Goal: Task Accomplishment & Management: Manage account settings

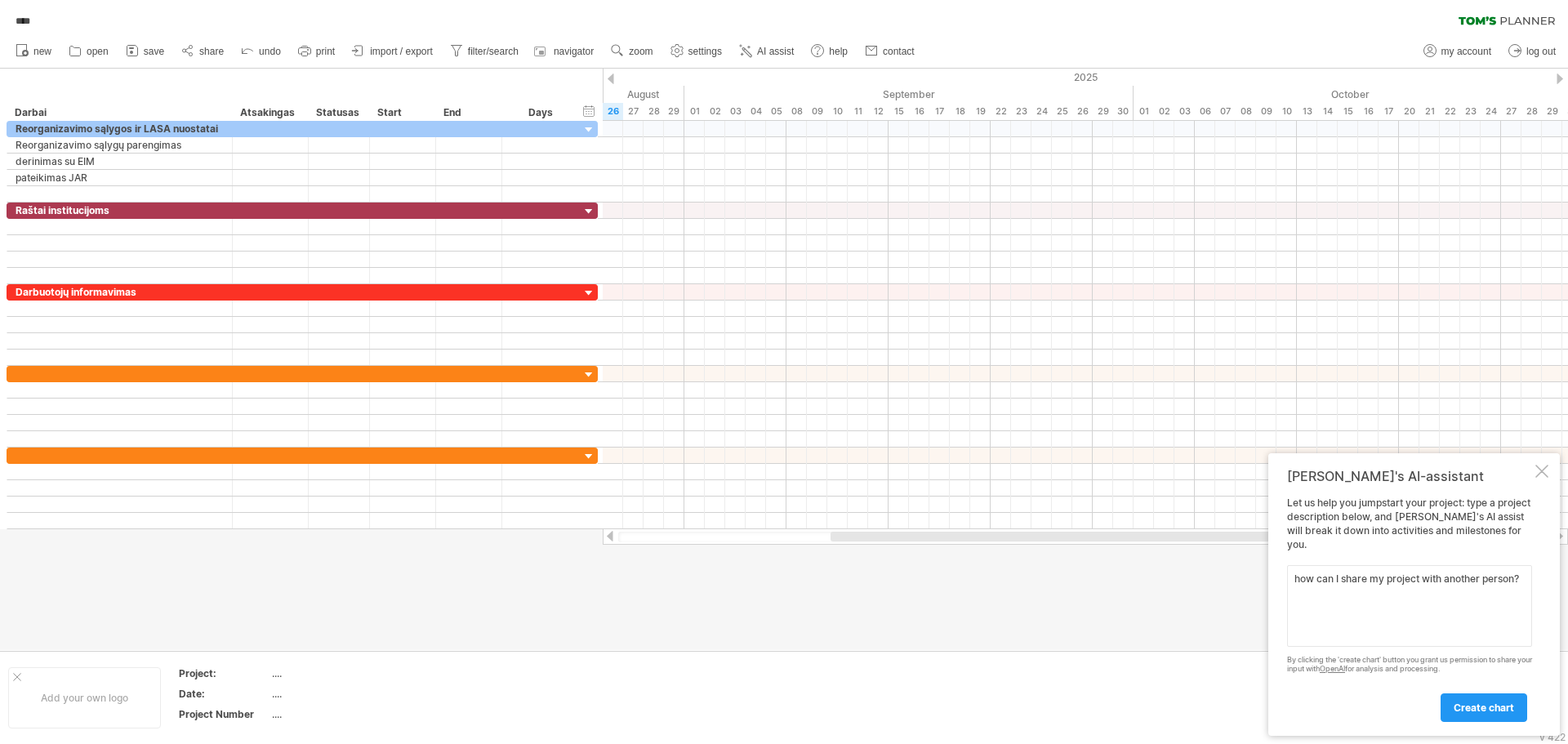
type textarea "how can I share my project with another person?"
drag, startPoint x: 1301, startPoint y: 603, endPoint x: 1272, endPoint y: 557, distance: 54.4
click at [1272, 557] on div "[PERSON_NAME]'s AI-assistant Let us help you jumpstart your project: type a pro…" at bounding box center [1414, 595] width 291 height 283
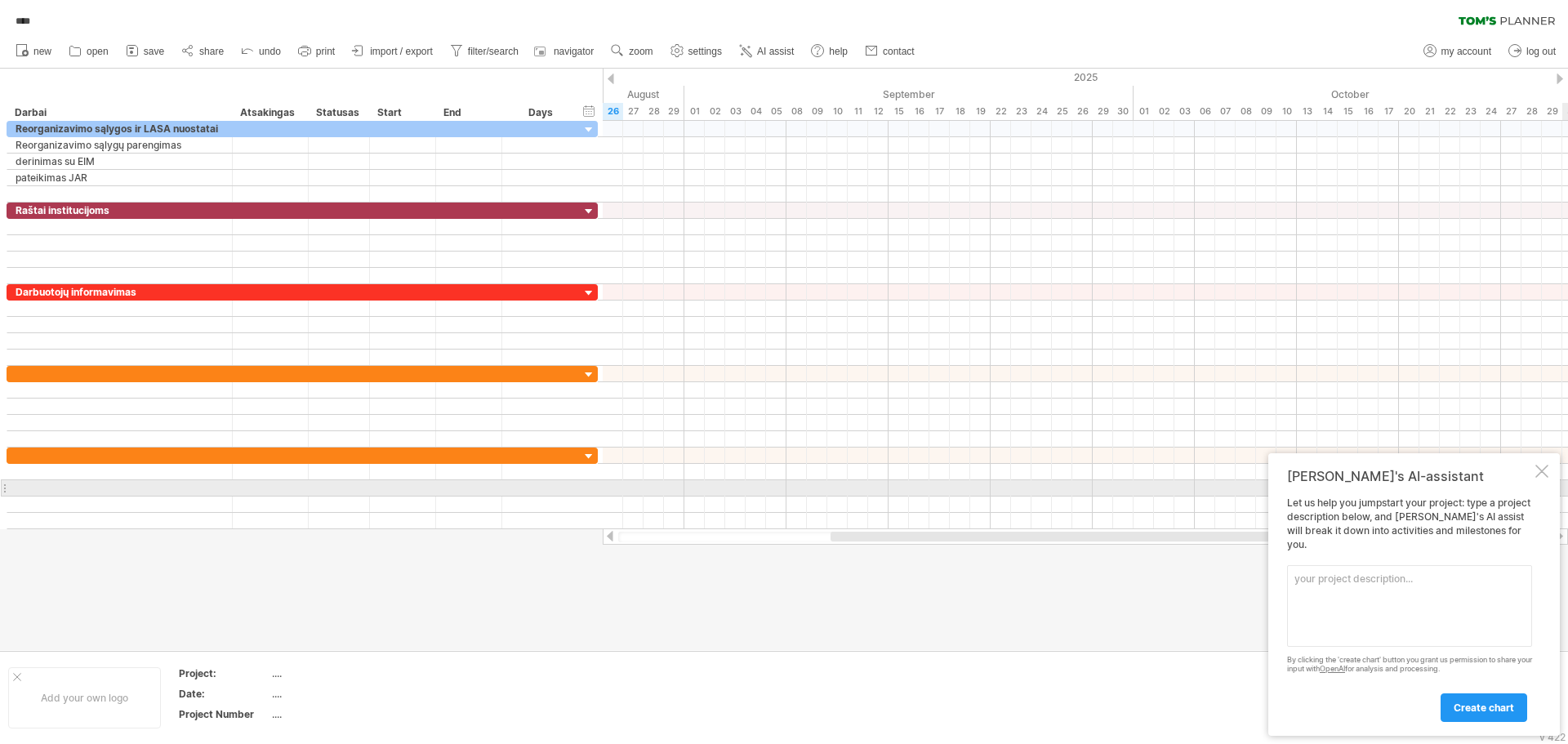
click at [1538, 478] on div at bounding box center [1542, 471] width 13 height 13
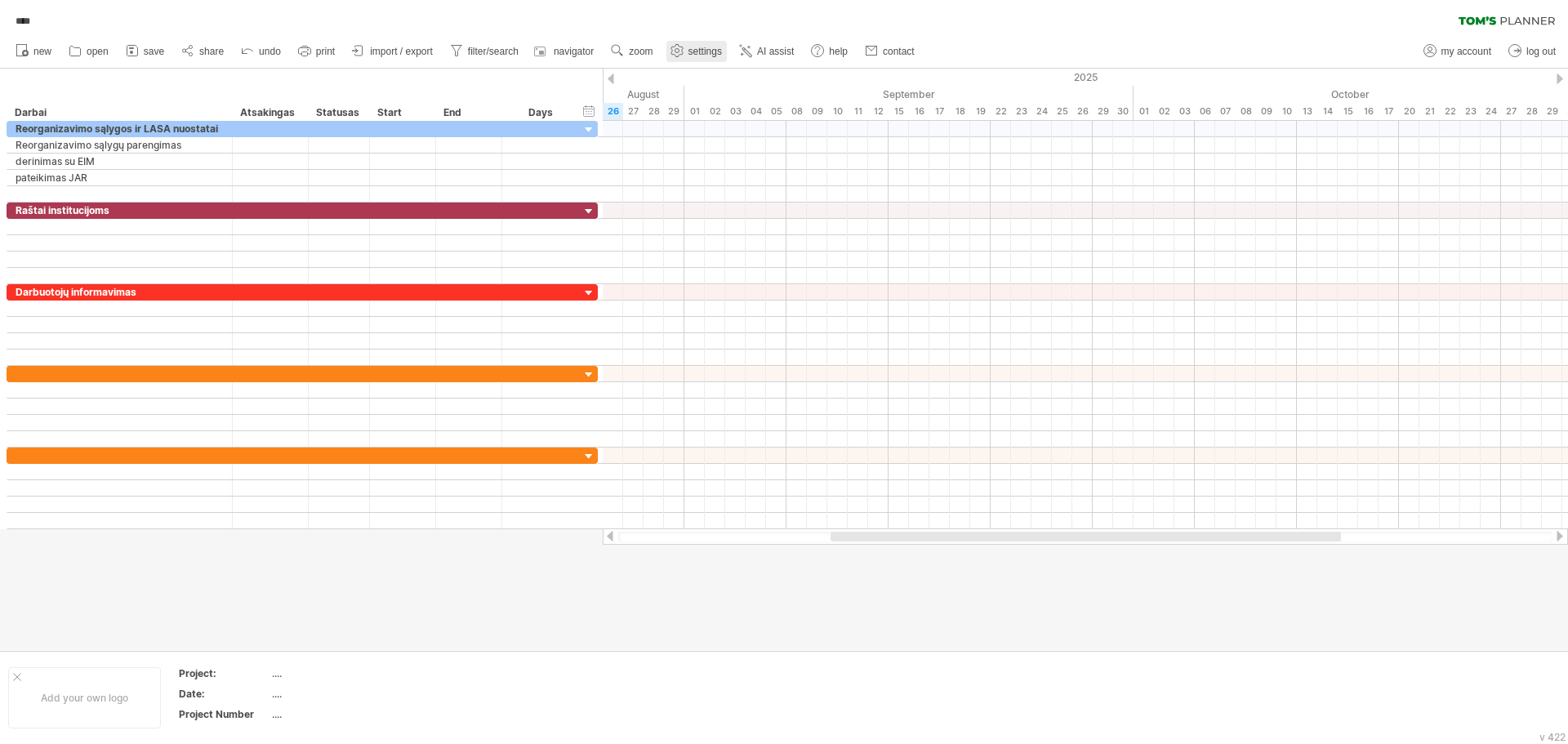
click at [704, 55] on span "settings" at bounding box center [704, 51] width 33 height 12
select select "*"
select select "**"
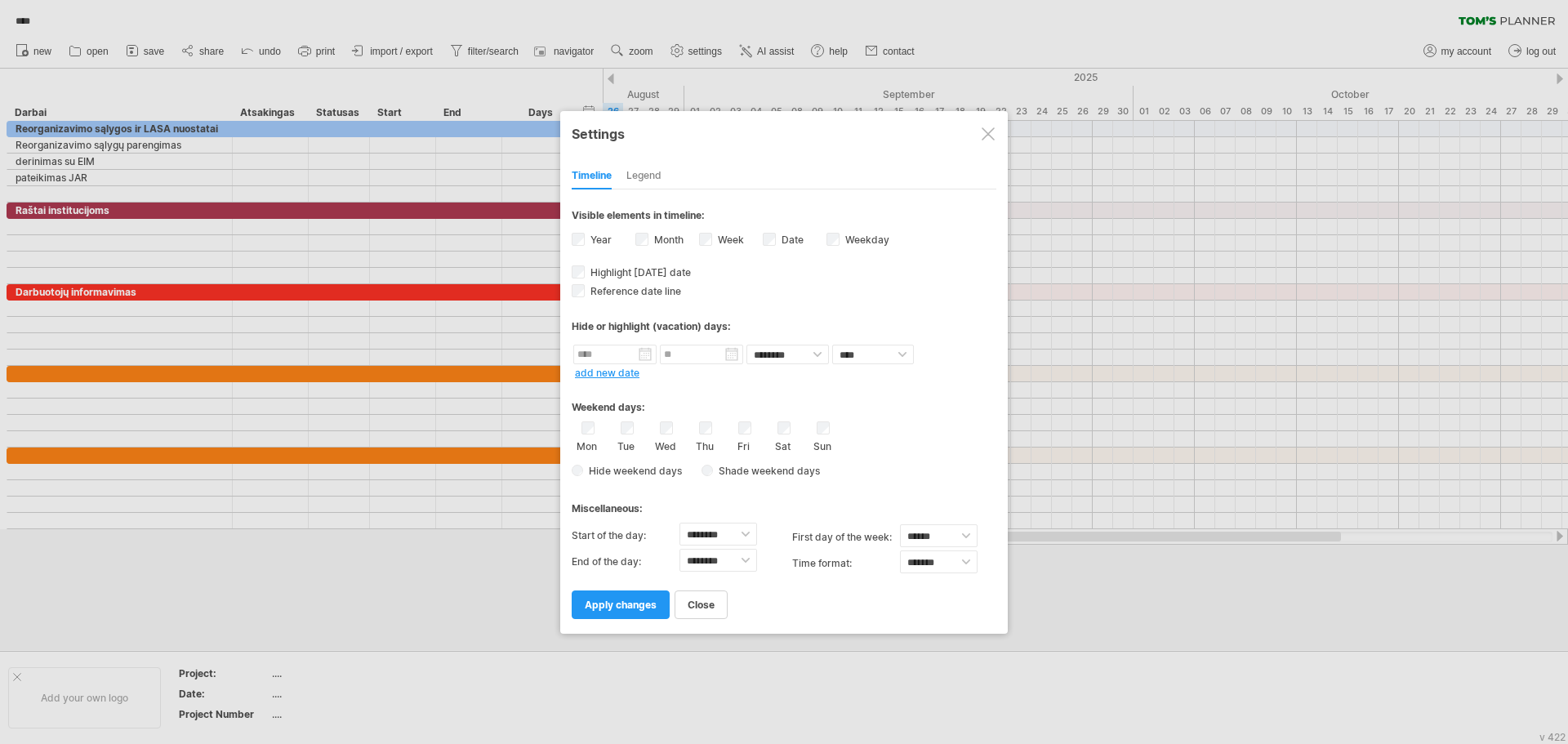
click at [382, 23] on div at bounding box center [784, 372] width 1568 height 744
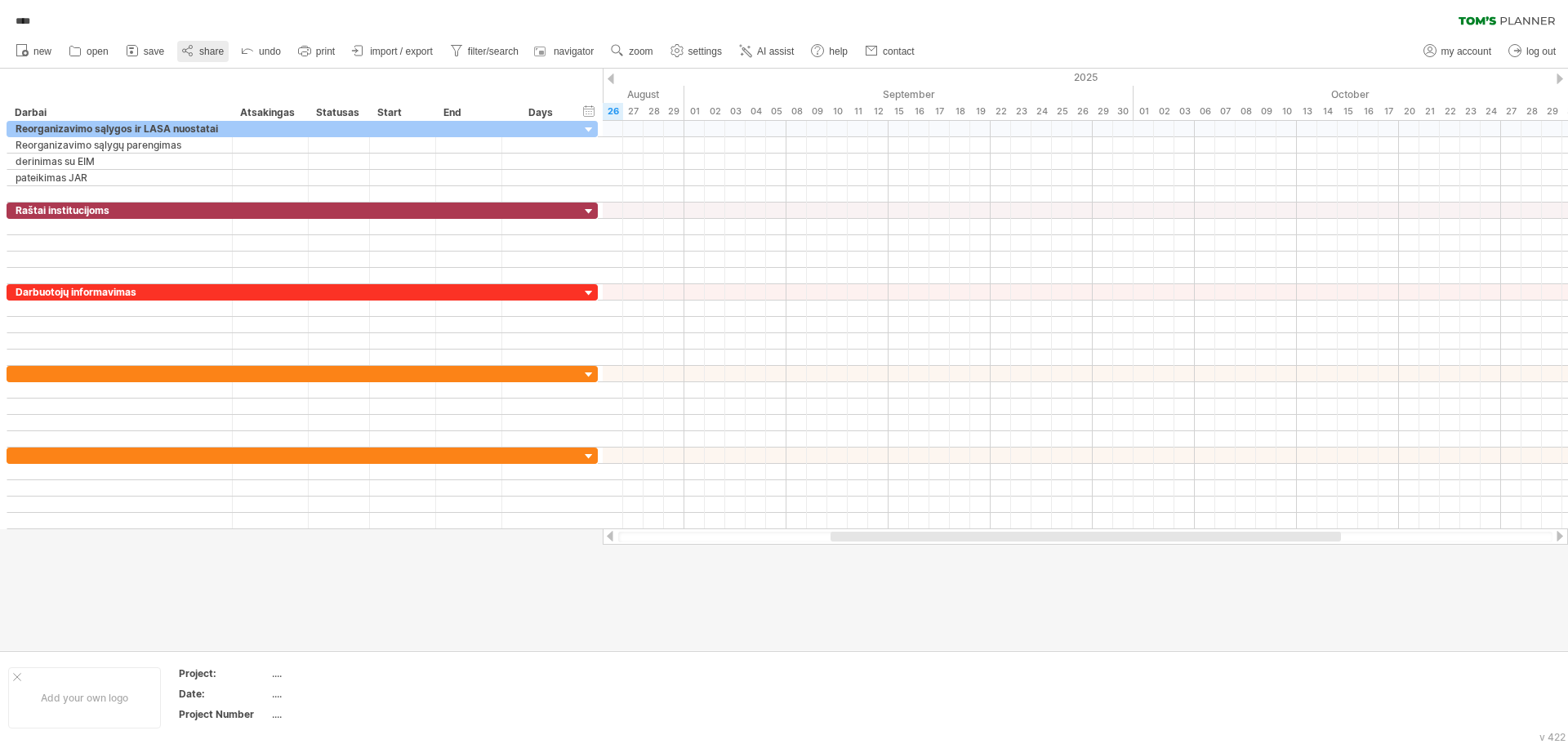
click at [198, 48] on link "share" at bounding box center [203, 52] width 52 height 21
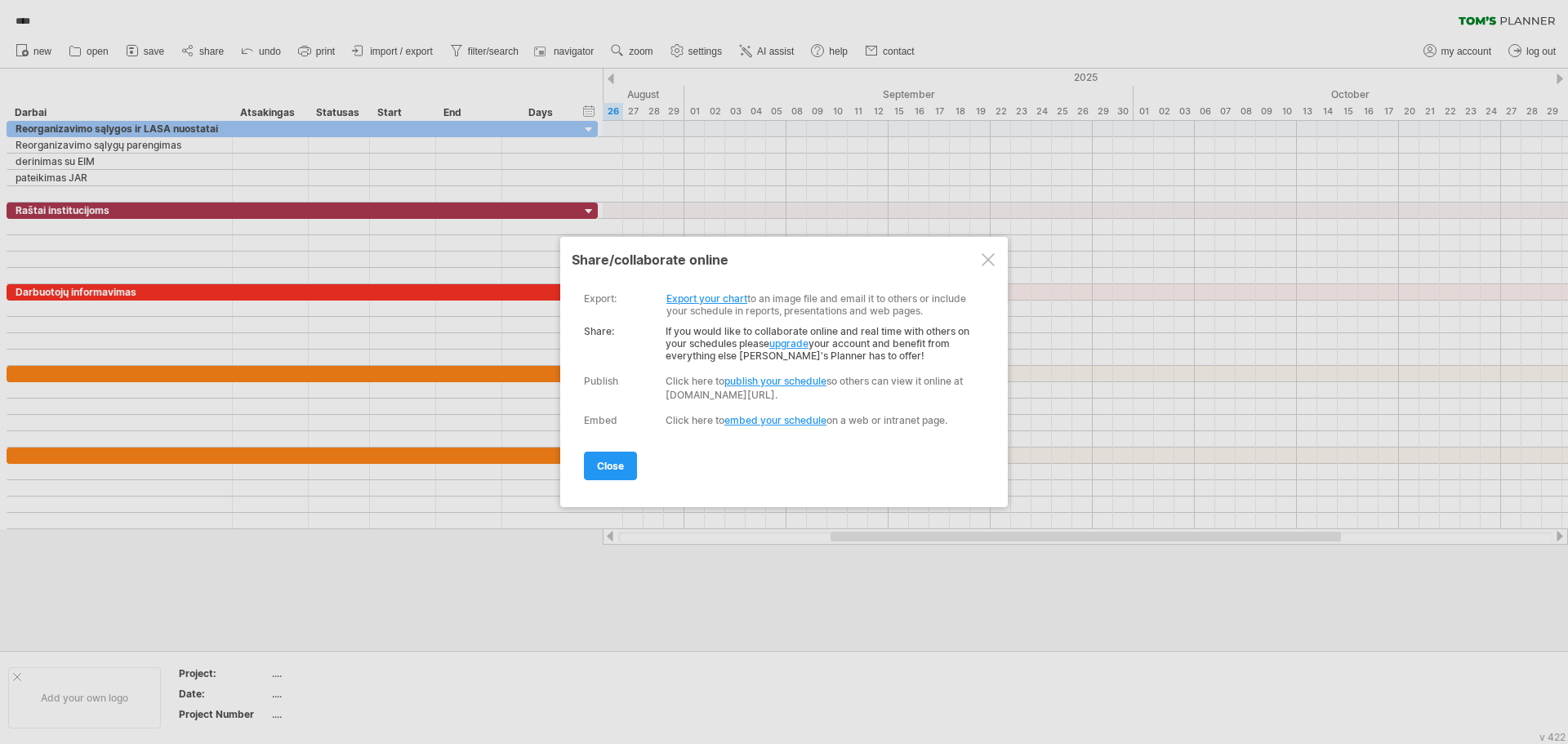
click at [800, 345] on link "upgrade" at bounding box center [789, 343] width 39 height 13
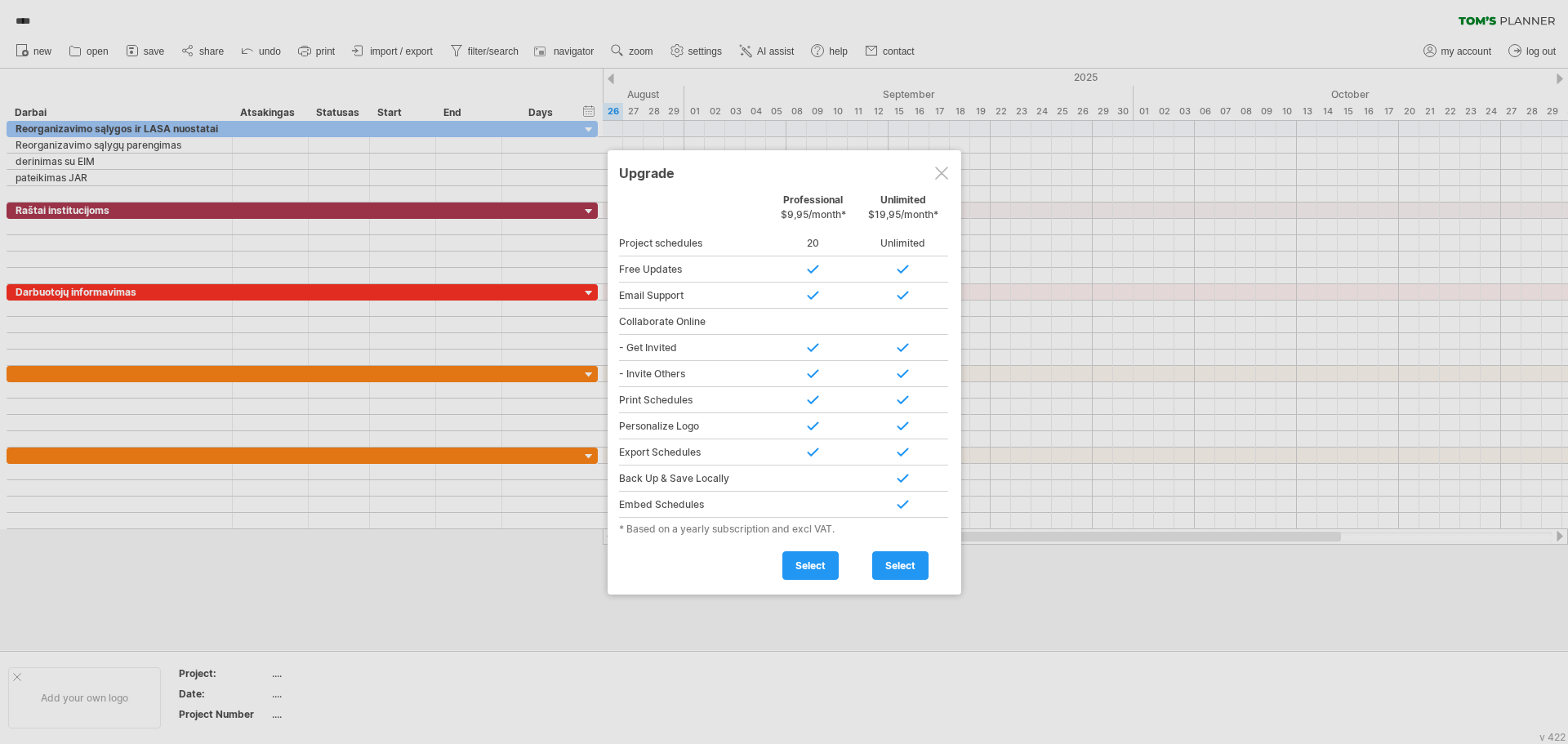
click at [939, 173] on div at bounding box center [941, 173] width 13 height 13
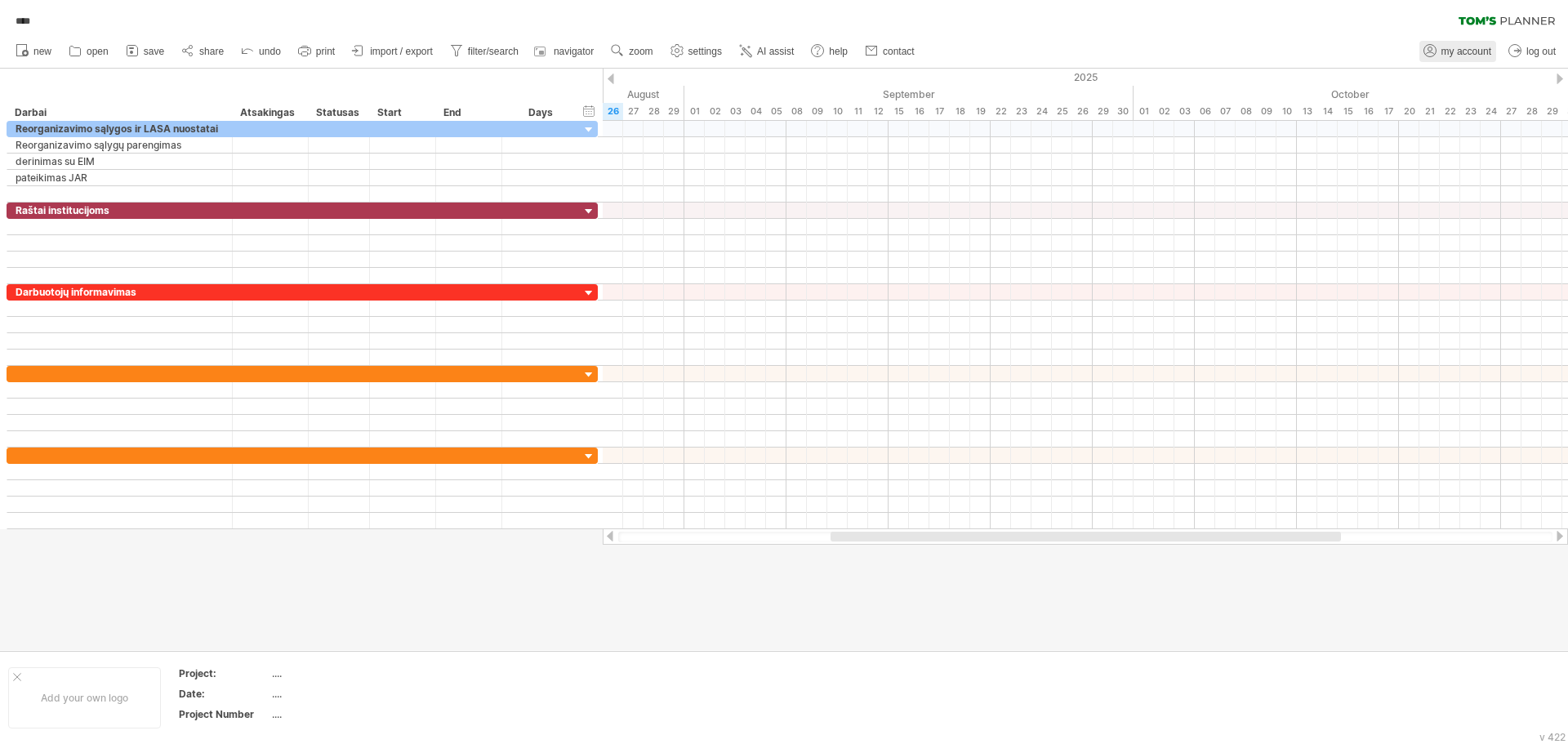
click at [1474, 46] on span "my account" at bounding box center [1467, 51] width 50 height 12
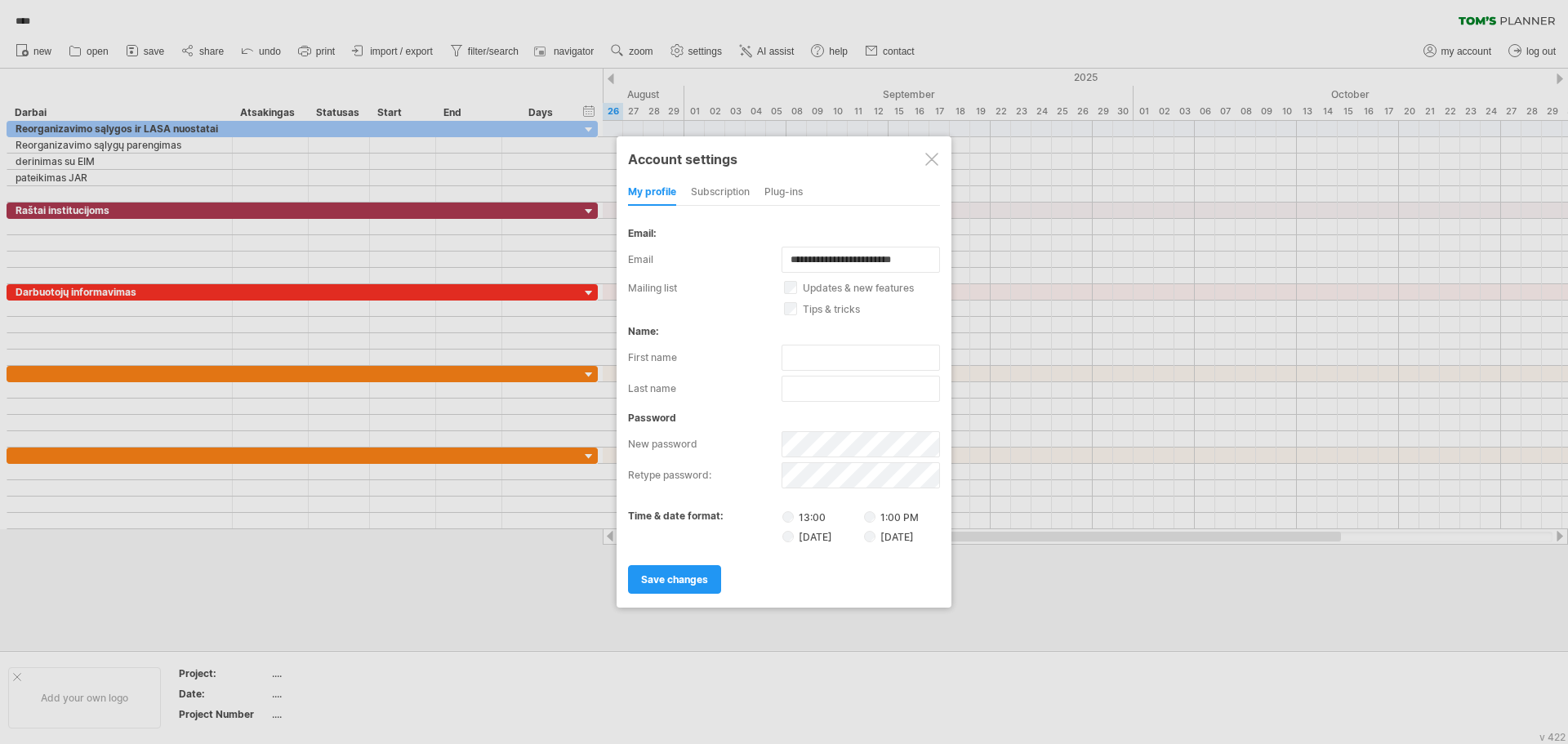
click at [829, 588] on div "save changes" at bounding box center [784, 572] width 312 height 42
click at [688, 578] on span "save changes" at bounding box center [674, 579] width 67 height 13
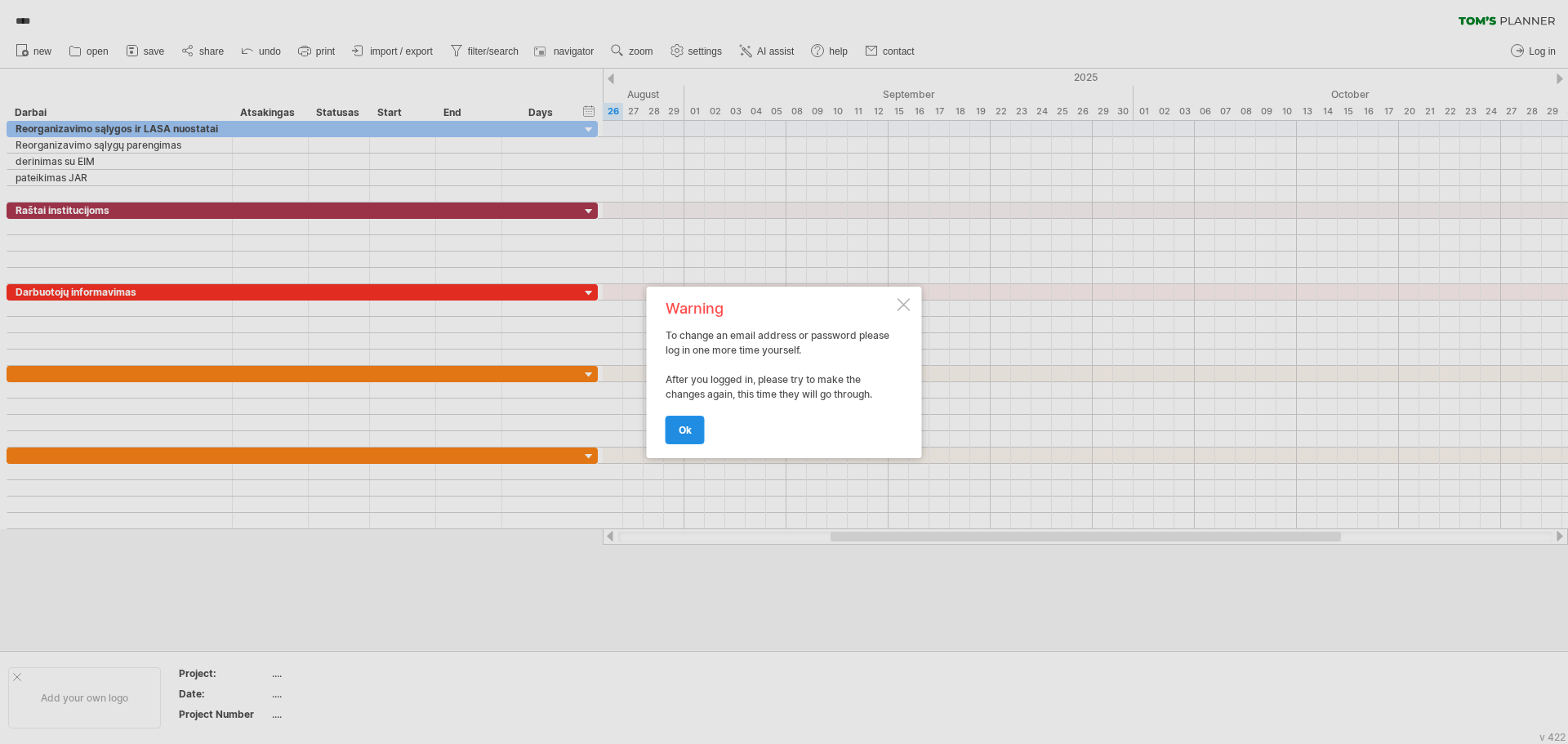
click at [691, 433] on span "ok" at bounding box center [685, 430] width 13 height 13
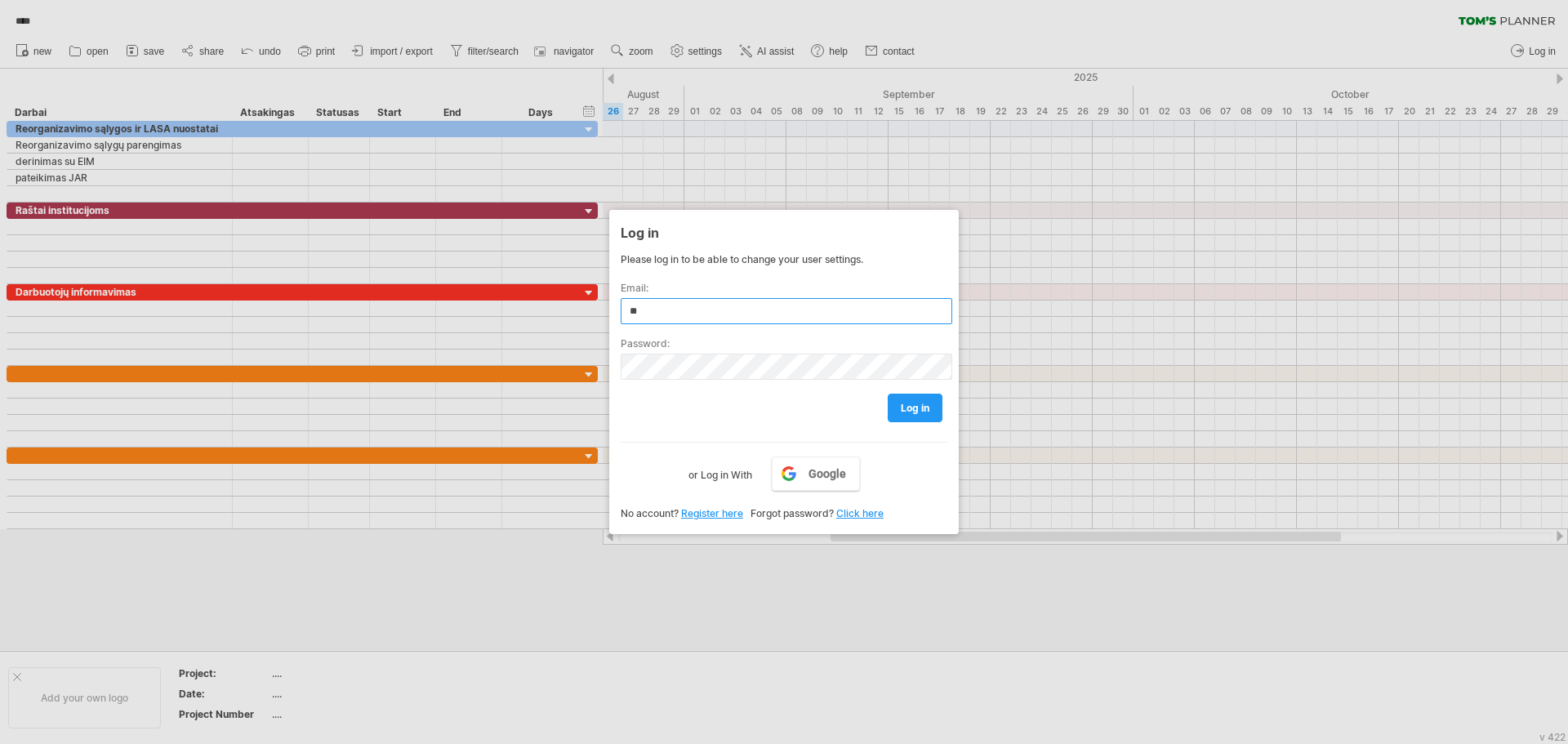
type input "**********"
click at [576, 359] on div "Trying to reach [DOMAIN_NAME] Connected again... 0% **** clear filter" at bounding box center [784, 372] width 1568 height 744
click at [656, 425] on div "**********" at bounding box center [784, 368] width 327 height 232
click at [922, 406] on span "log in" at bounding box center [915, 409] width 29 height 13
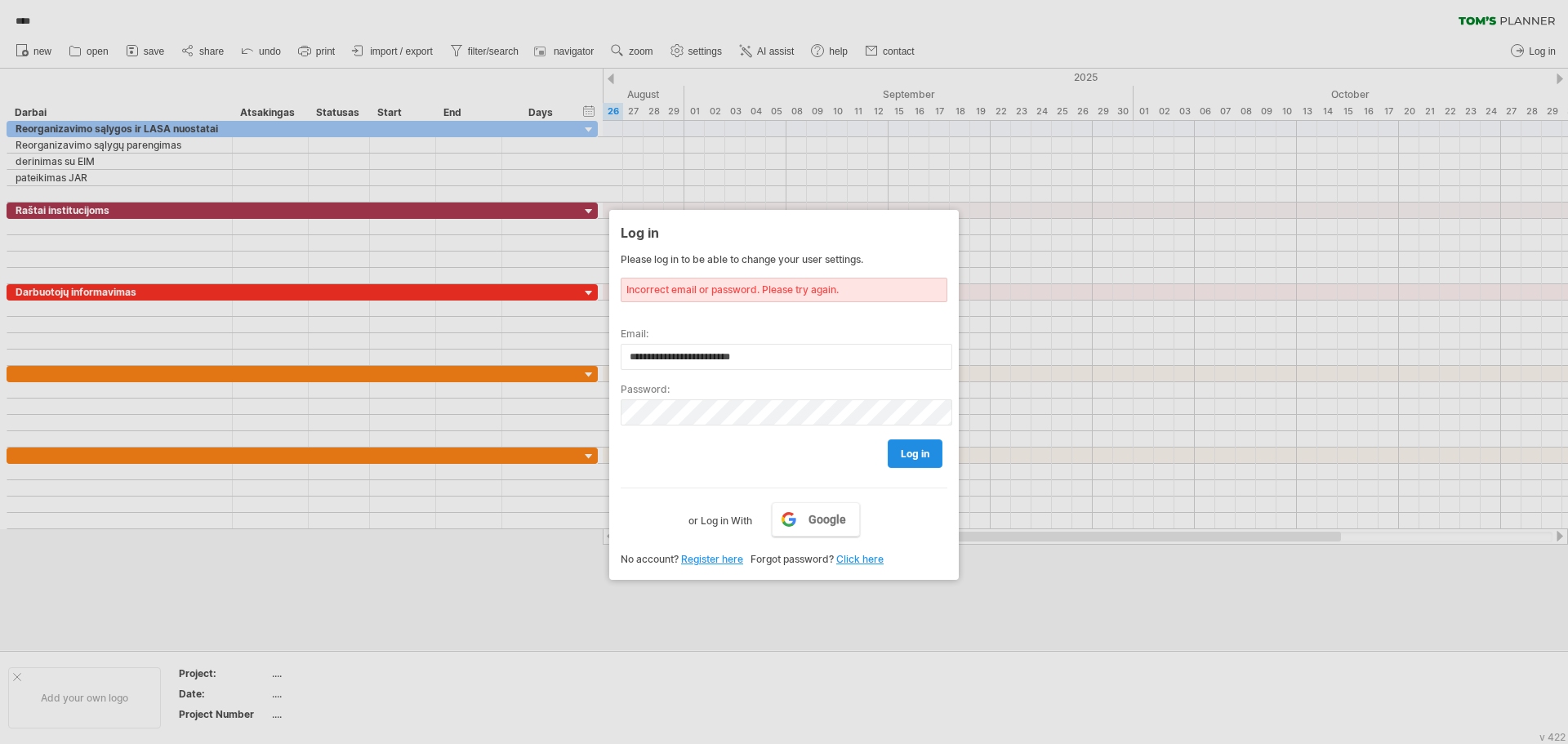
click at [923, 450] on span "log in" at bounding box center [915, 454] width 29 height 13
click at [902, 444] on link "log in" at bounding box center [915, 454] width 55 height 29
click at [919, 452] on span "log in" at bounding box center [915, 454] width 29 height 13
click at [827, 522] on span "Google" at bounding box center [828, 520] width 38 height 13
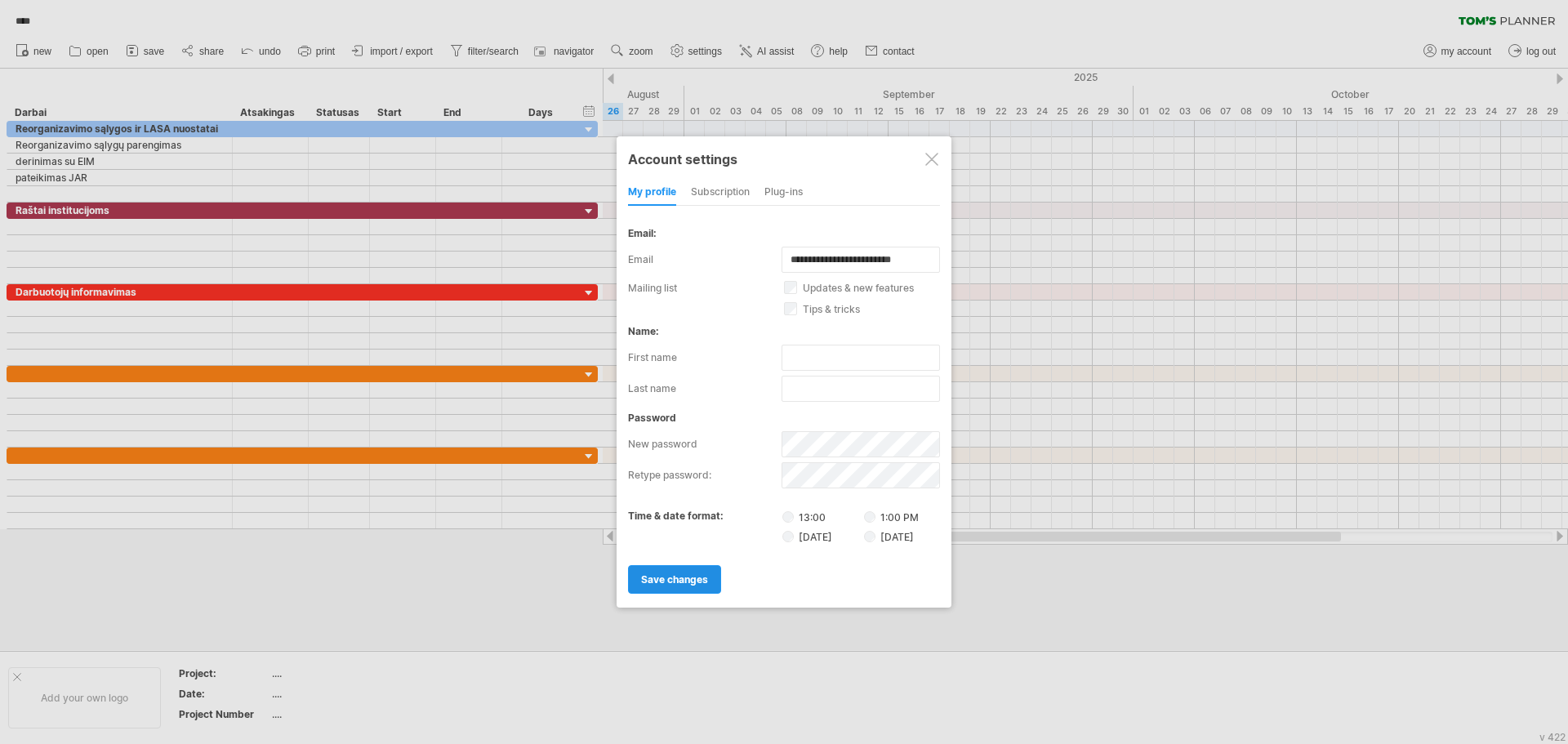
click at [663, 578] on span "save changes" at bounding box center [674, 579] width 67 height 13
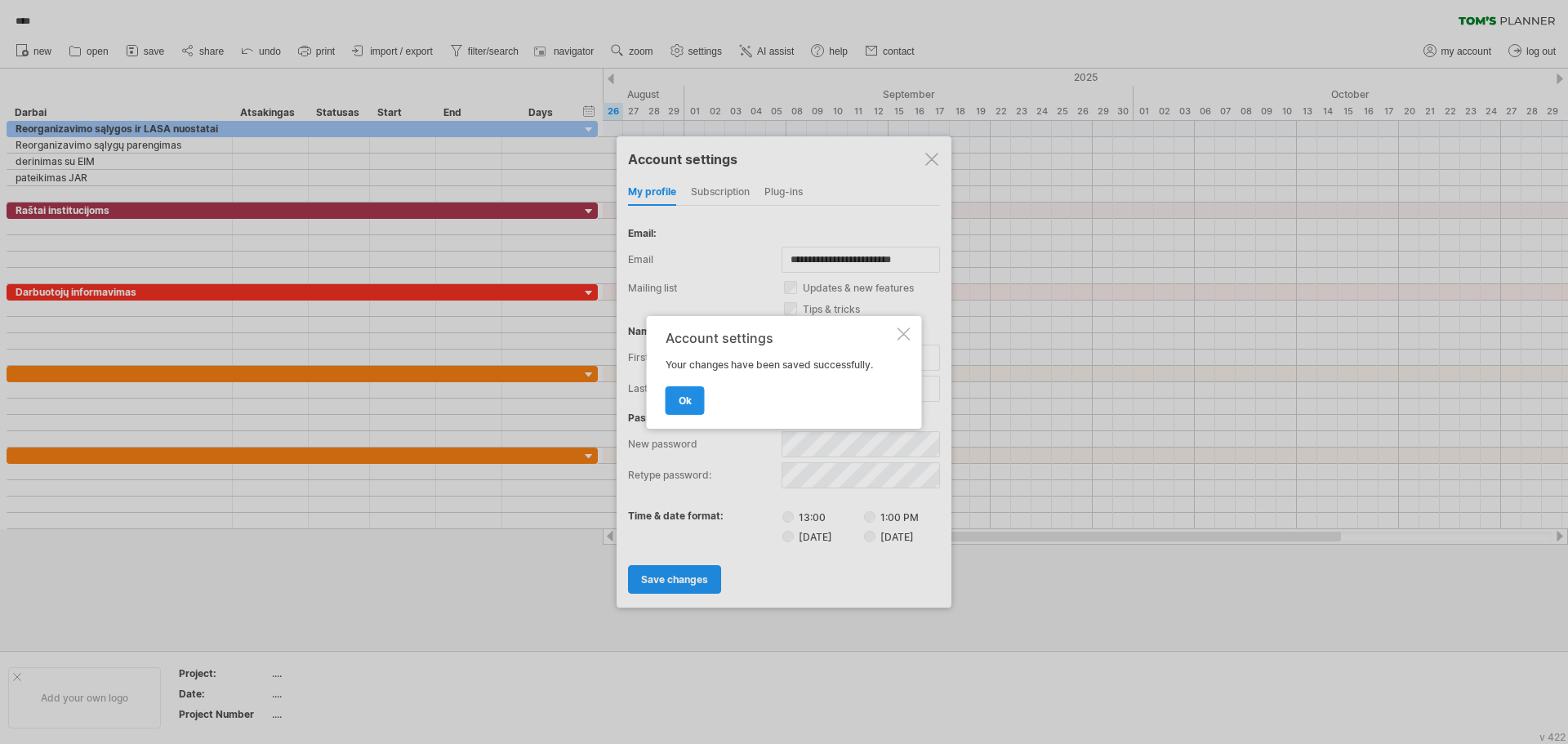
click at [691, 402] on span "ok" at bounding box center [685, 401] width 13 height 13
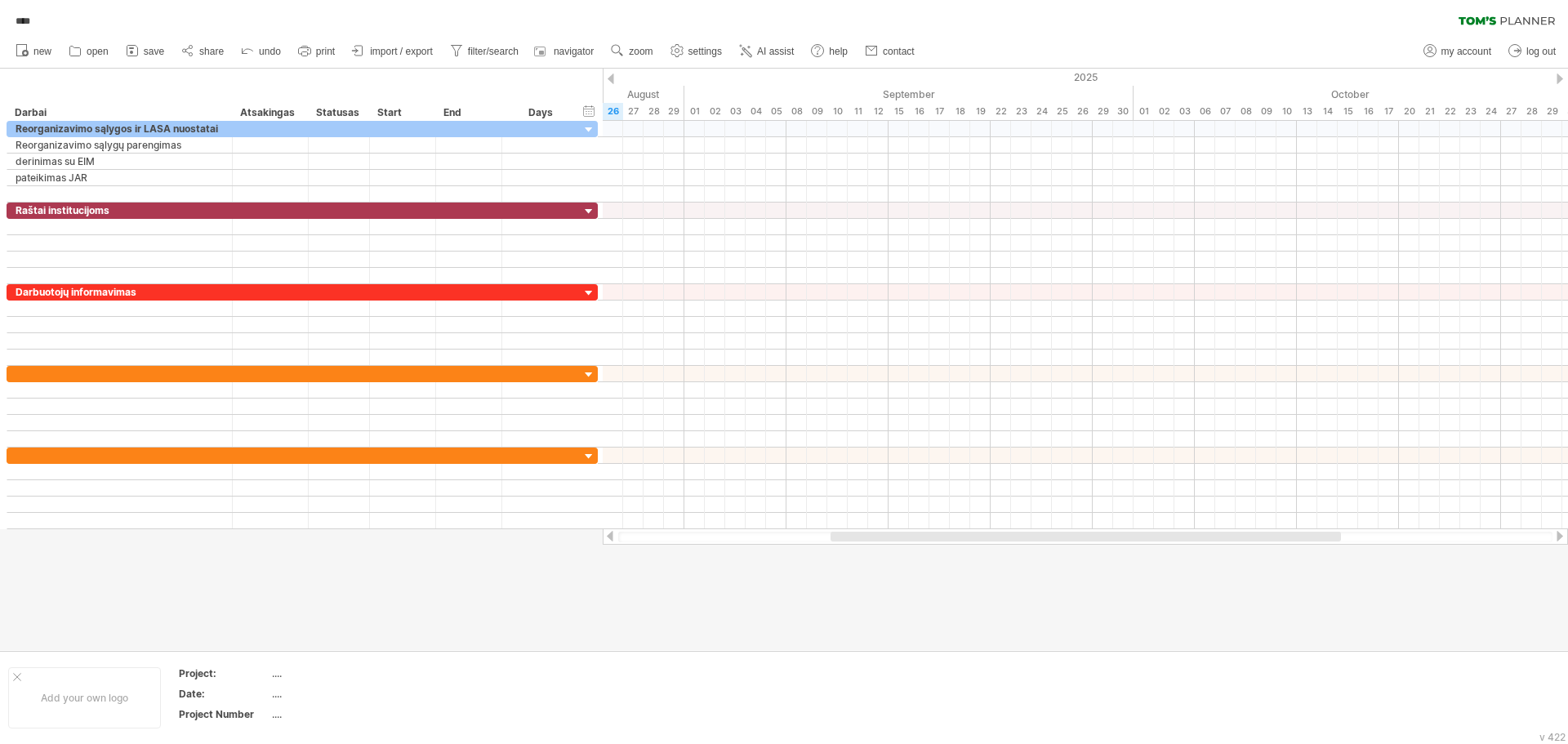
click at [1059, 23] on div "**** clear filter reapply filter" at bounding box center [784, 17] width 1568 height 34
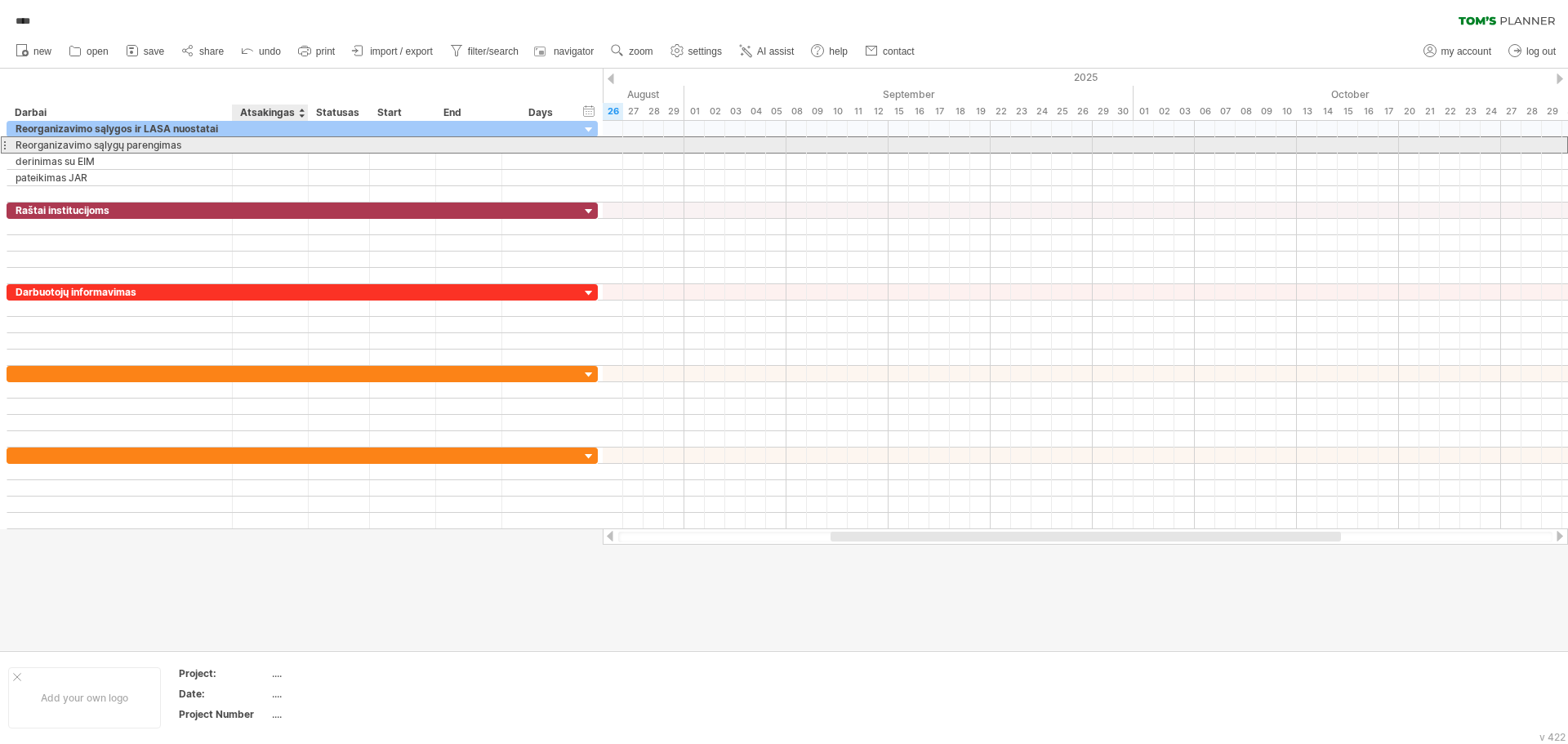
click at [274, 145] on div at bounding box center [271, 145] width 59 height 15
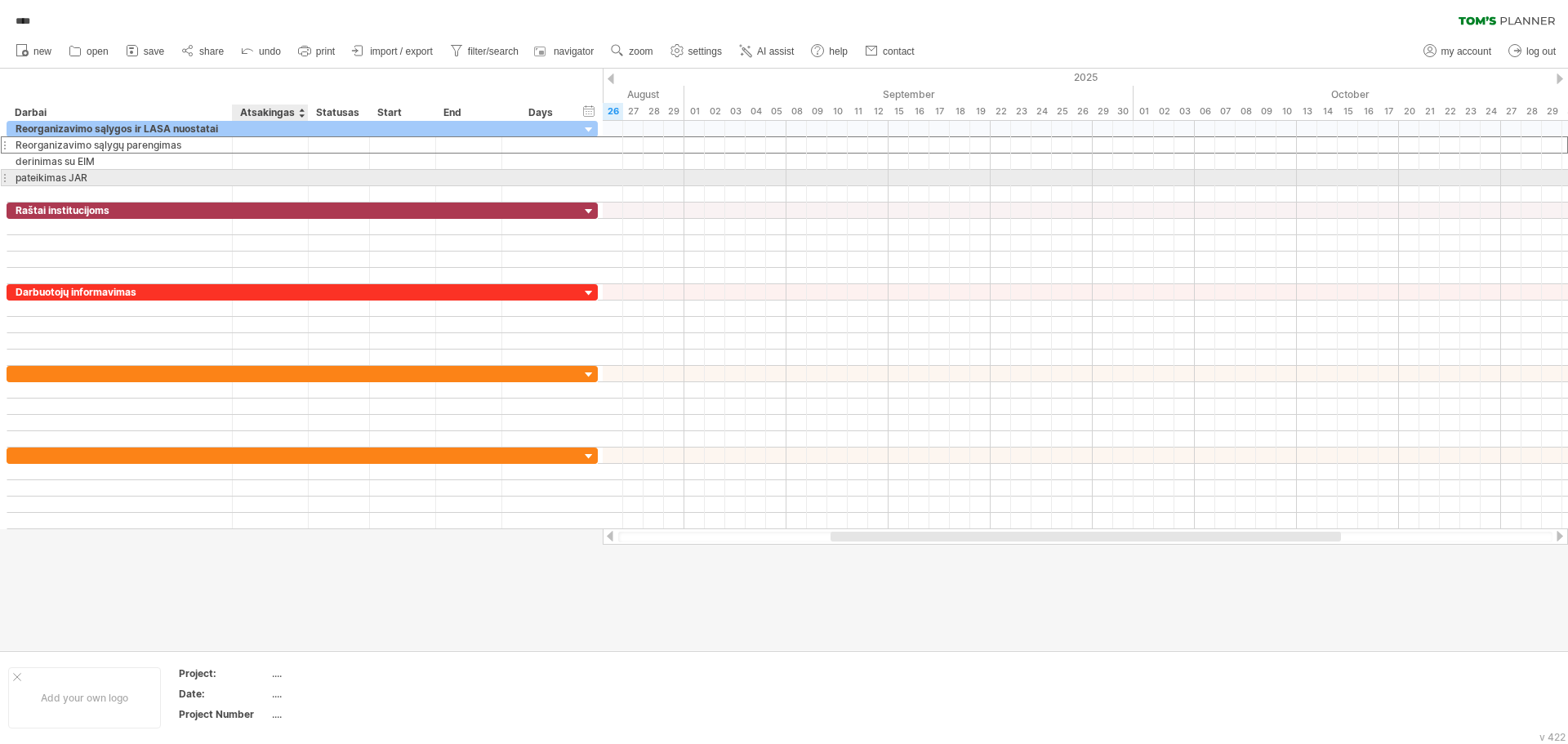
click at [252, 171] on div at bounding box center [271, 177] width 59 height 15
type input "*****"
click at [274, 142] on div at bounding box center [271, 145] width 59 height 15
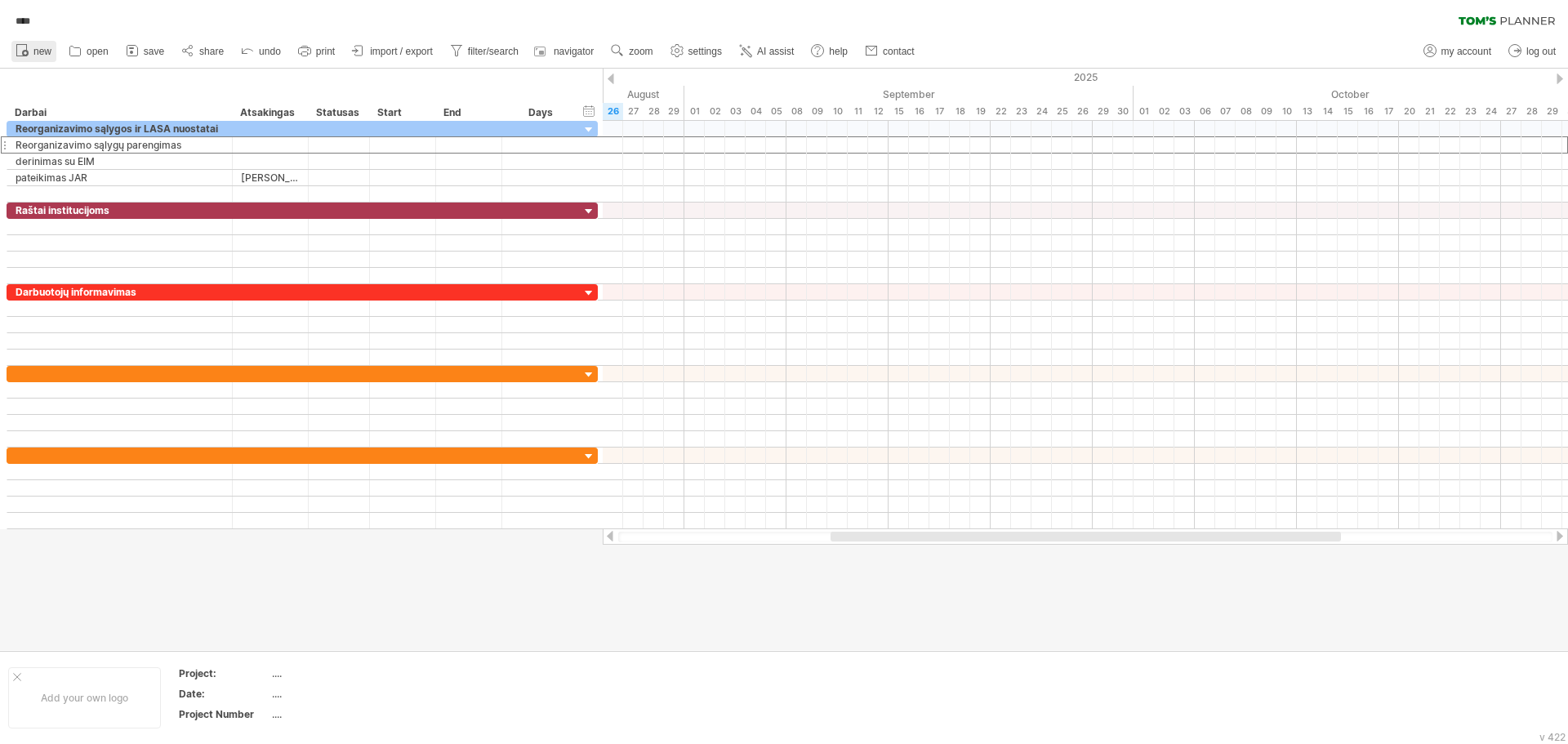
click at [36, 48] on span "new" at bounding box center [42, 51] width 18 height 12
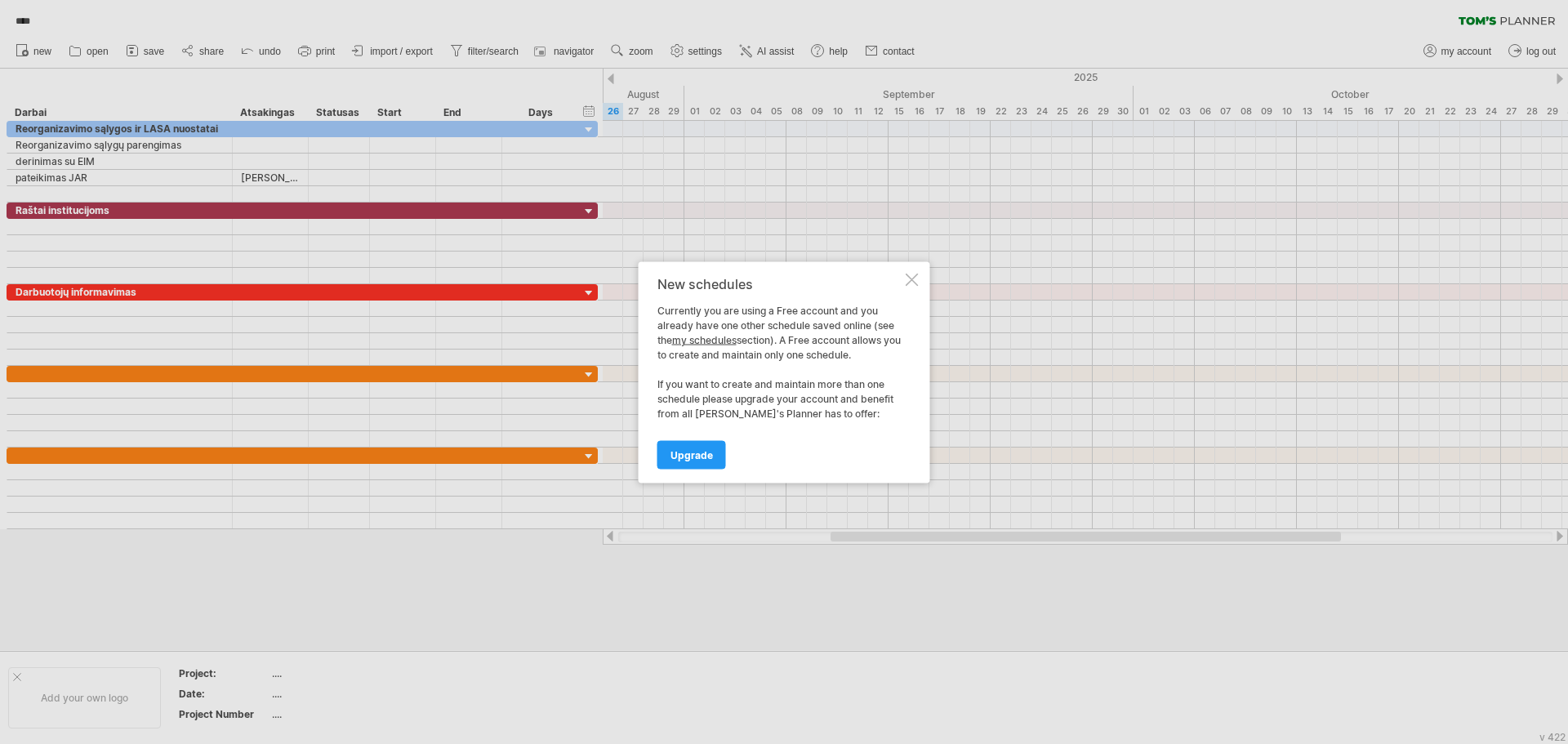
click at [911, 277] on div at bounding box center [912, 279] width 13 height 13
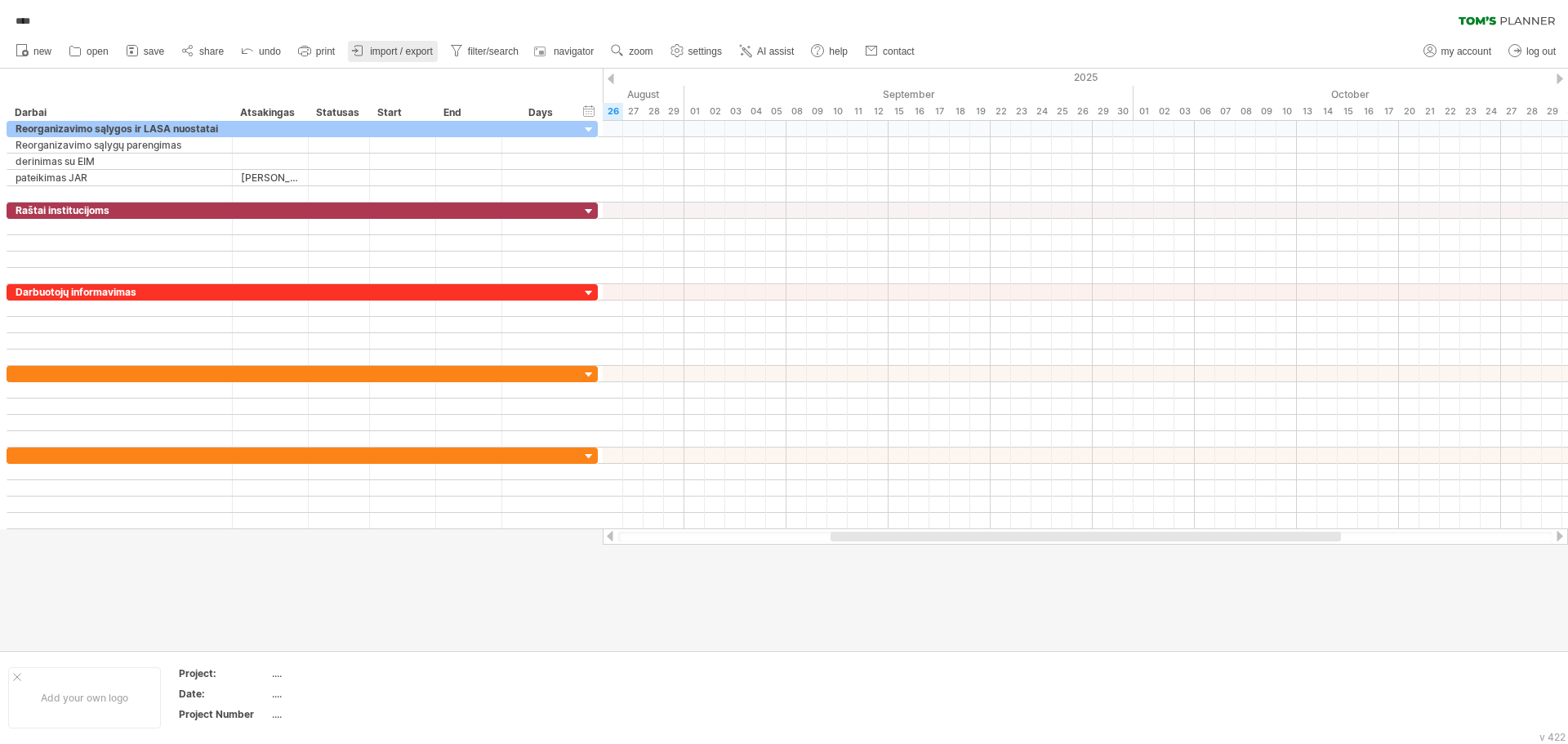
click at [392, 51] on span "import / export" at bounding box center [401, 51] width 63 height 12
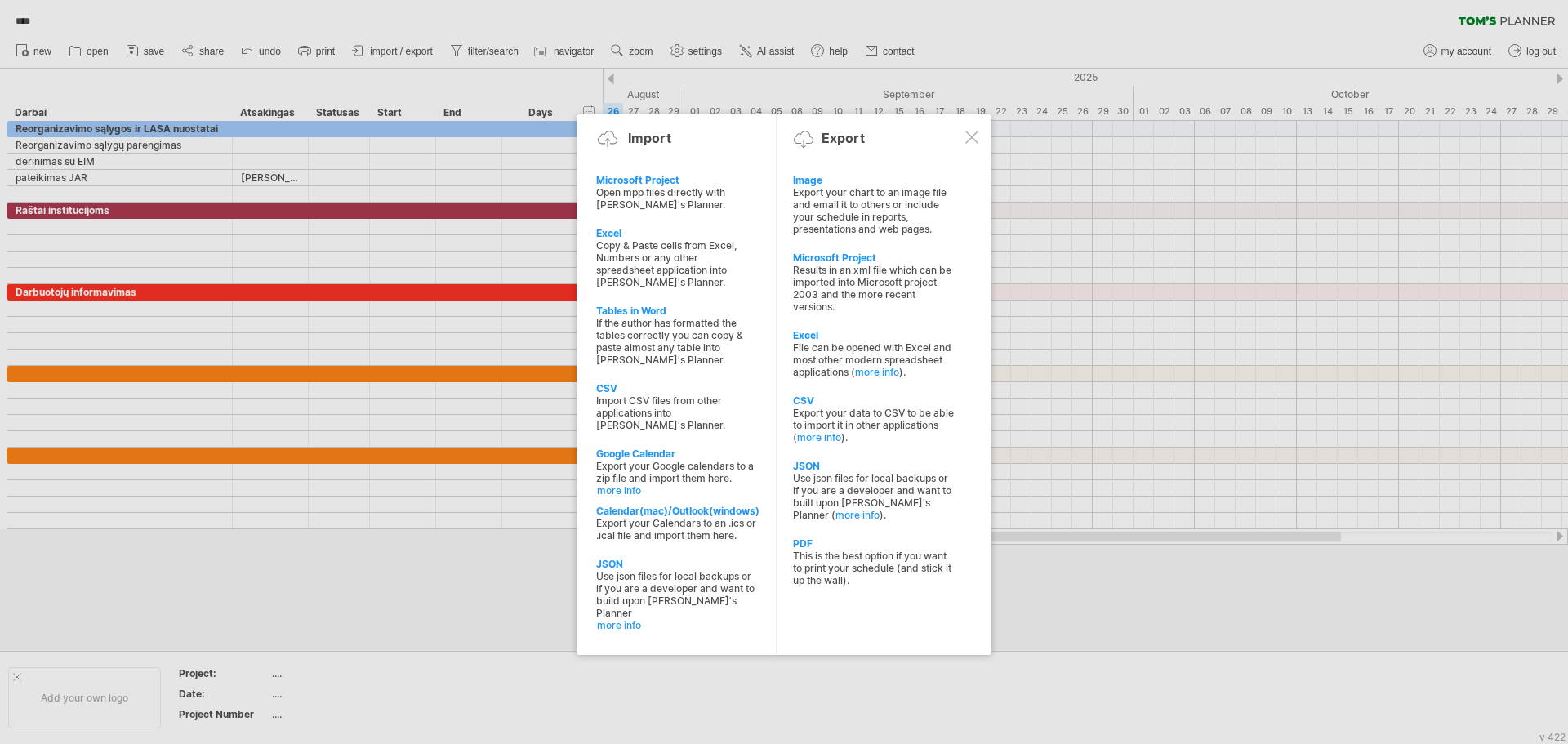
click at [971, 135] on div at bounding box center [972, 137] width 13 height 13
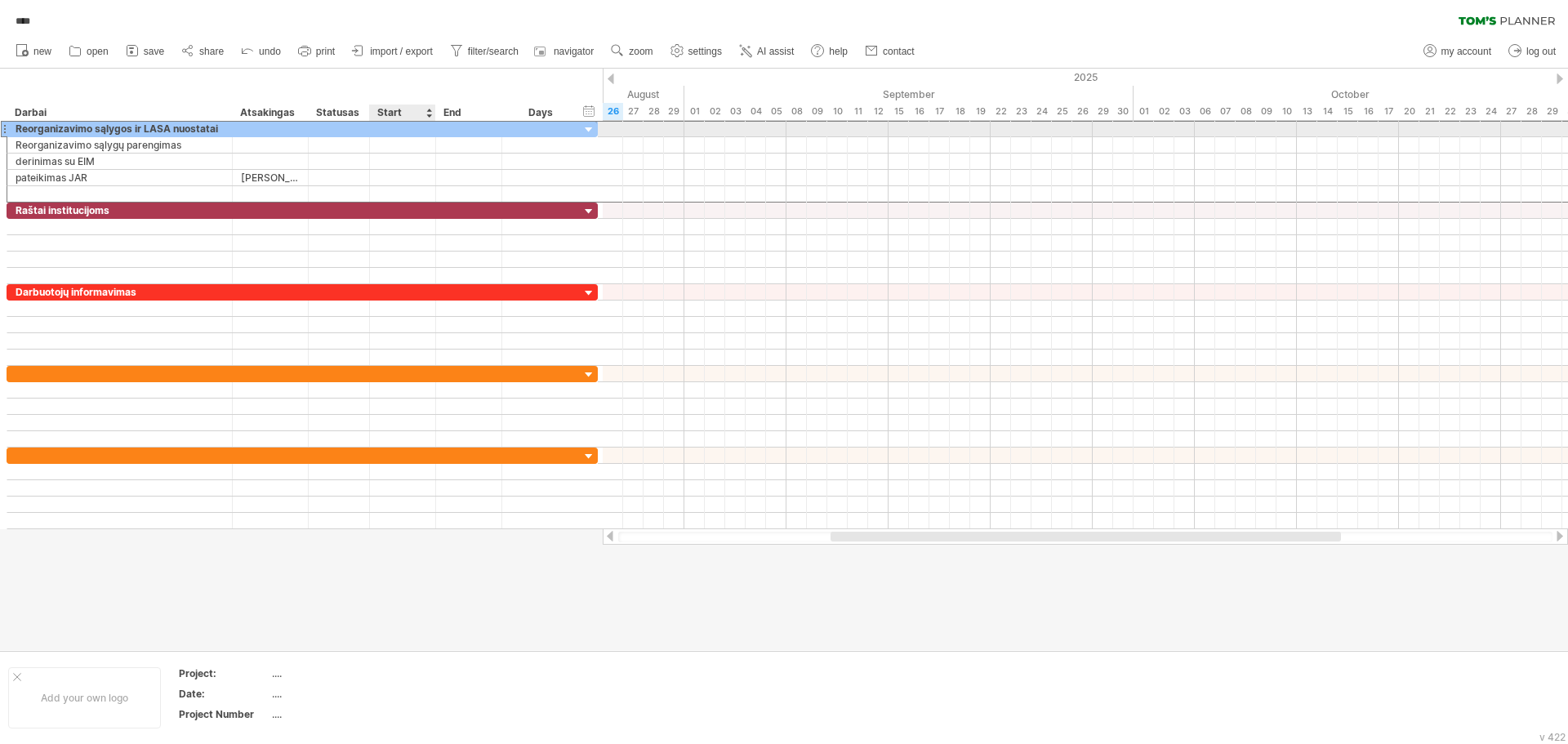
click at [411, 130] on div at bounding box center [403, 128] width 66 height 15
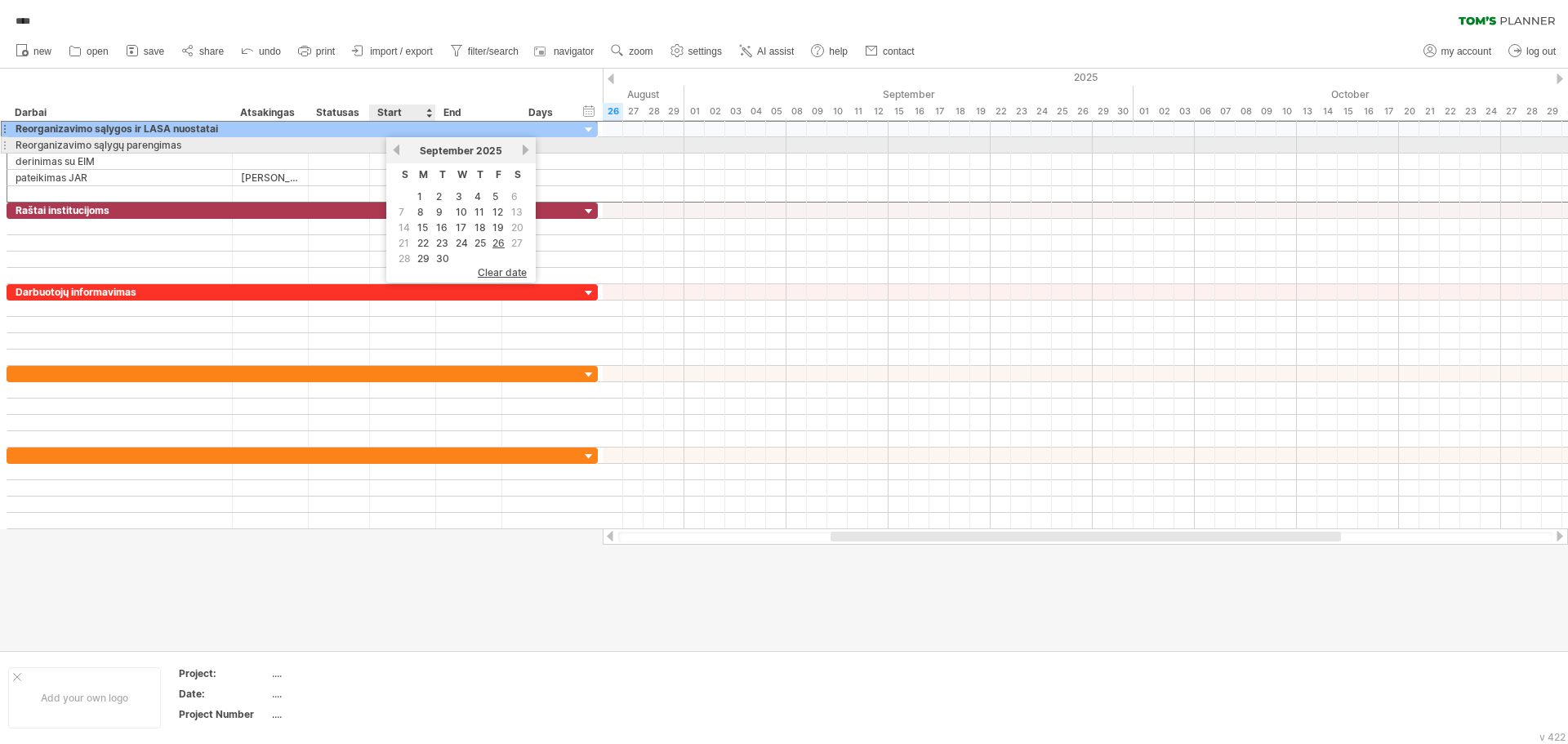
click at [396, 148] on link "previous" at bounding box center [397, 150] width 13 height 13
click at [525, 147] on link "next" at bounding box center [526, 150] width 13 height 13
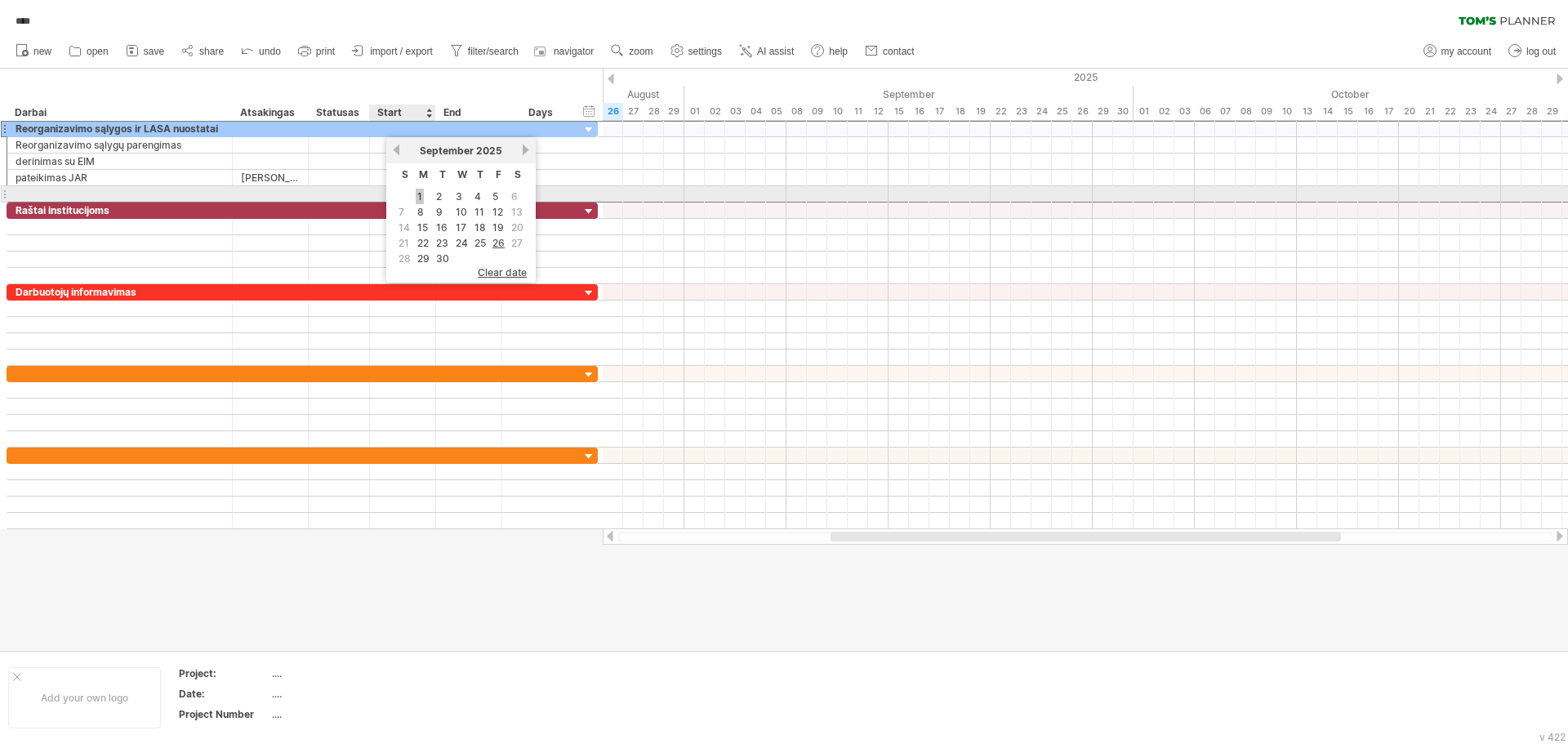
click at [419, 195] on link "1" at bounding box center [419, 196] width 8 height 15
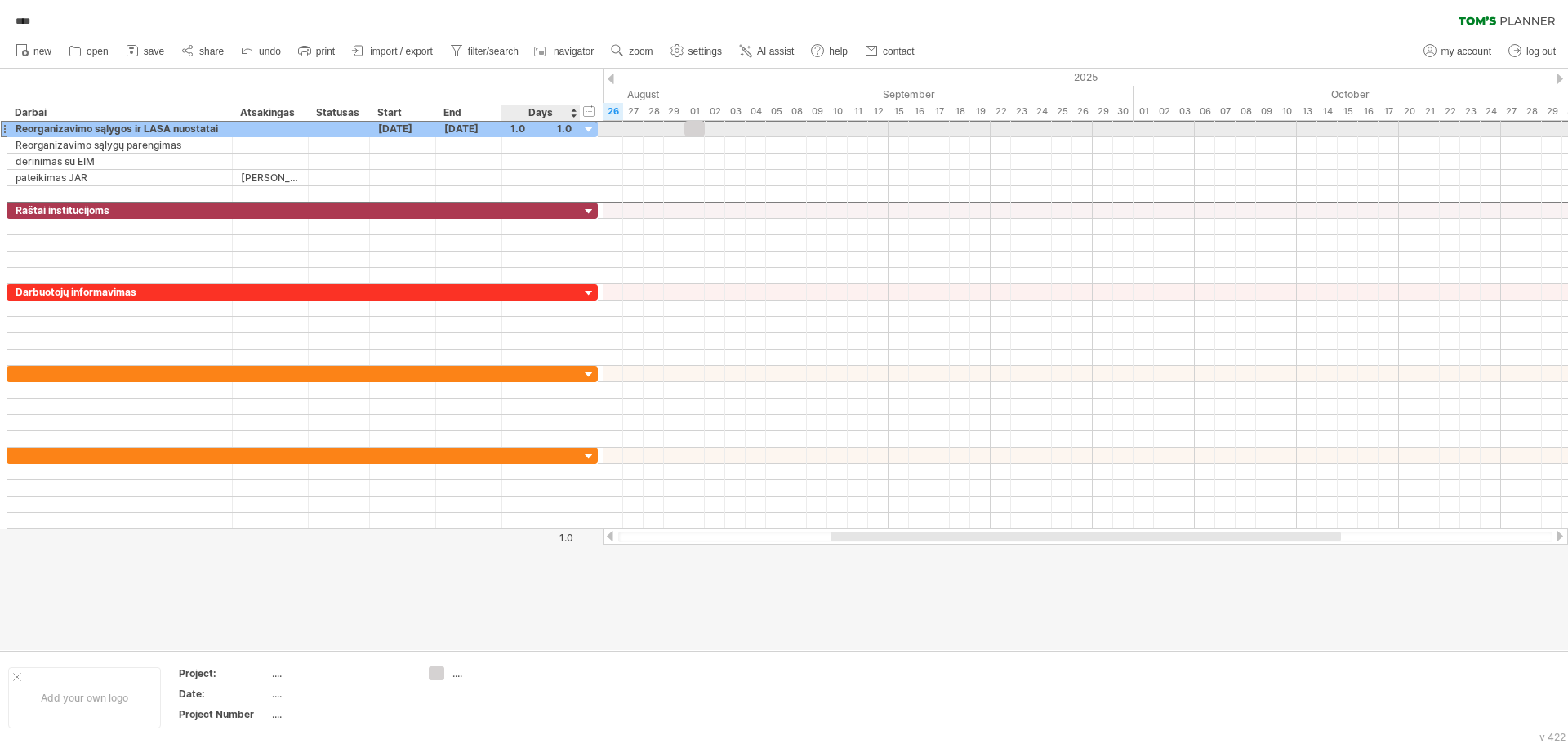
click at [539, 129] on div "1.0" at bounding box center [541, 128] width 62 height 15
click at [552, 131] on div "***" at bounding box center [541, 128] width 62 height 15
click at [589, 128] on div at bounding box center [589, 130] width 15 height 15
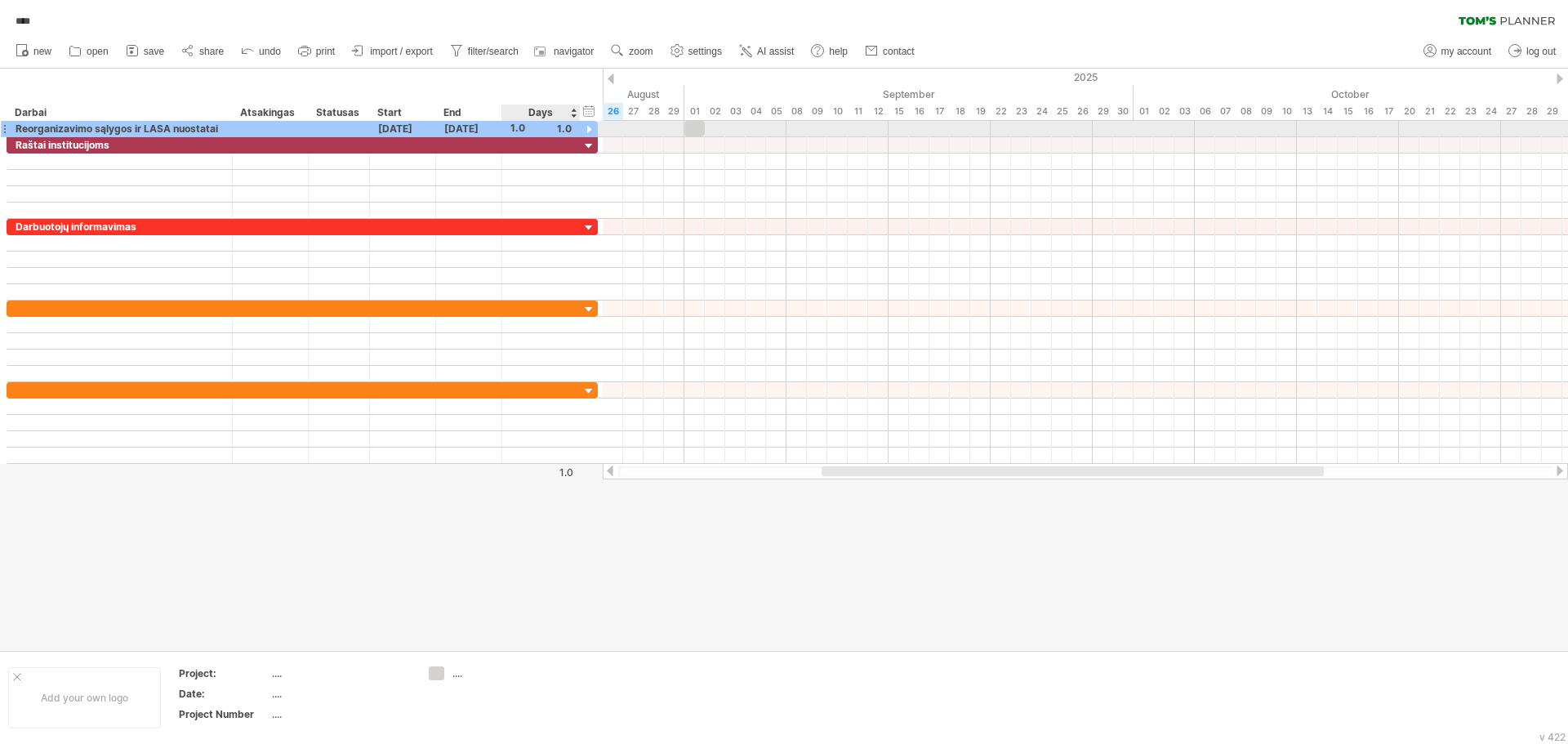
click at [589, 129] on div at bounding box center [589, 130] width 15 height 15
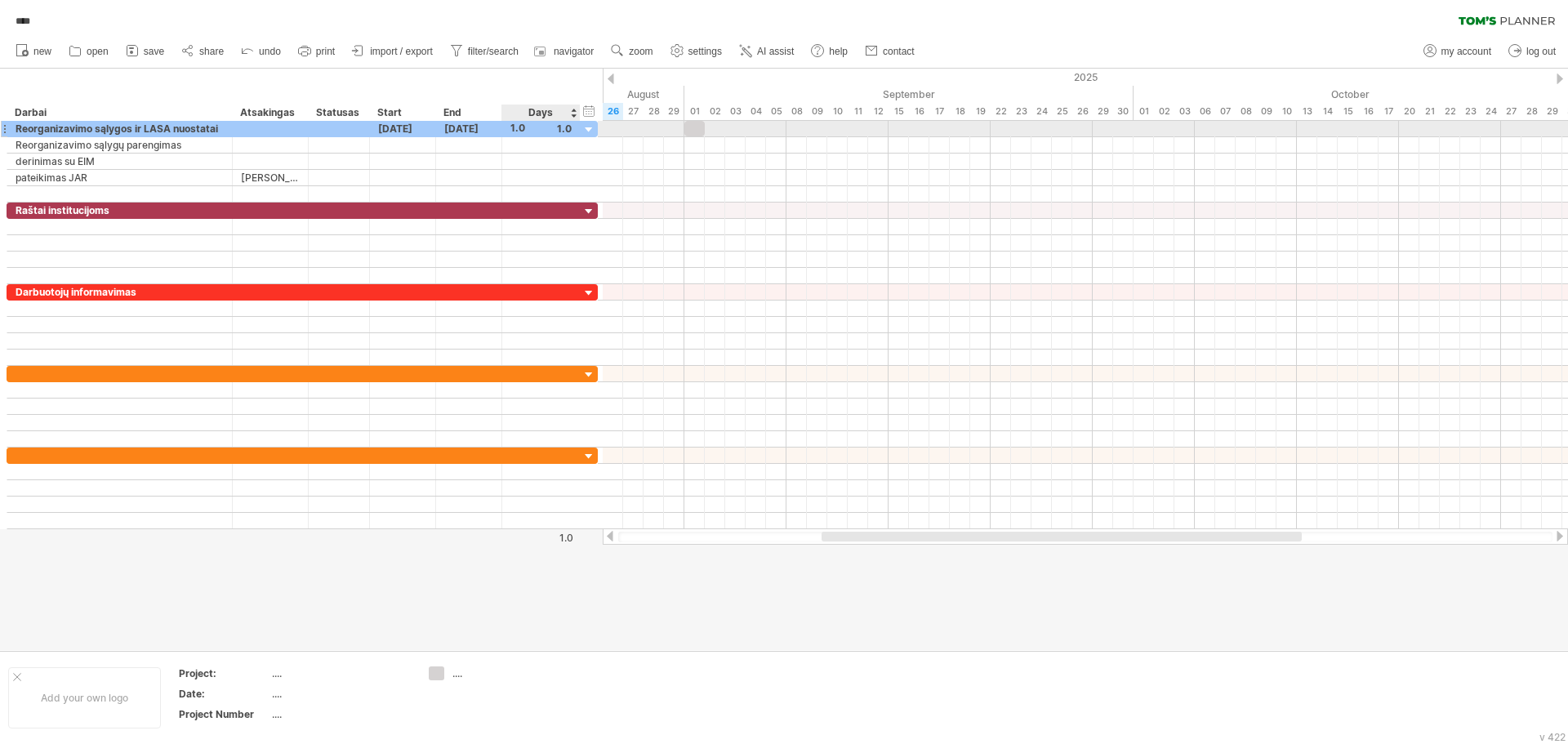
click at [544, 129] on div "1.0" at bounding box center [541, 128] width 62 height 15
type input "*"
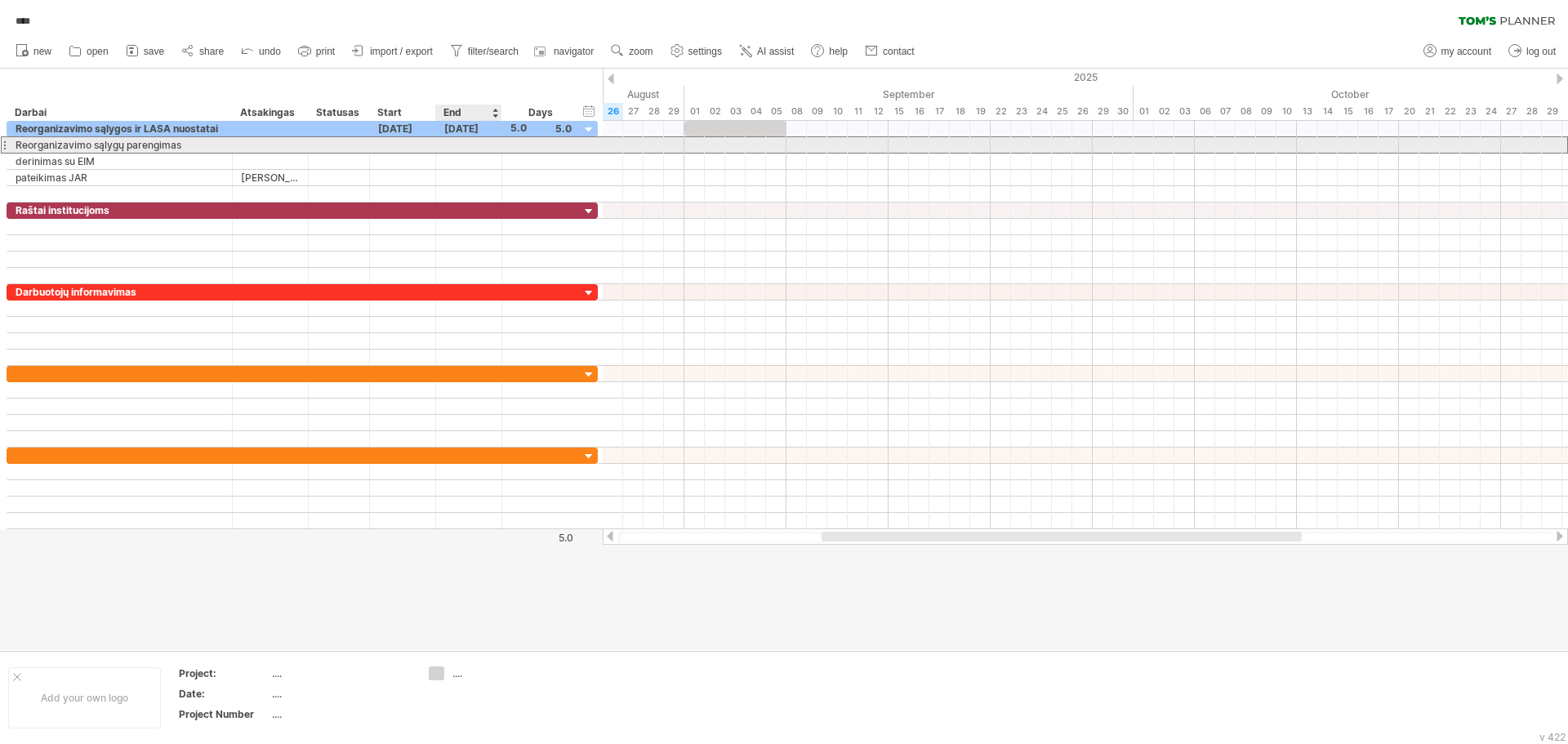
click at [474, 147] on div at bounding box center [469, 145] width 66 height 15
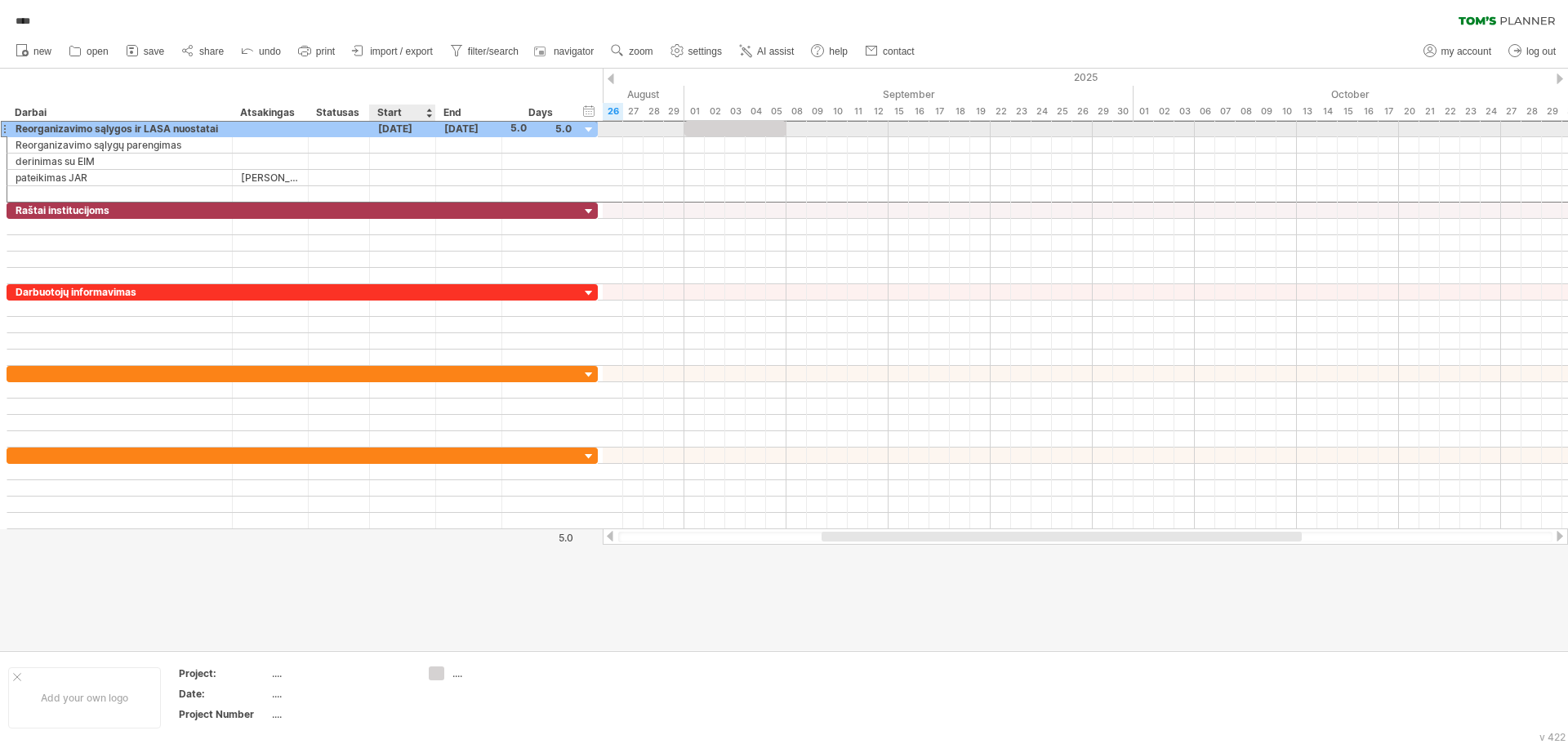
click at [414, 124] on div "[DATE]" at bounding box center [403, 128] width 66 height 15
click at [443, 128] on div "[DATE]" at bounding box center [469, 128] width 66 height 15
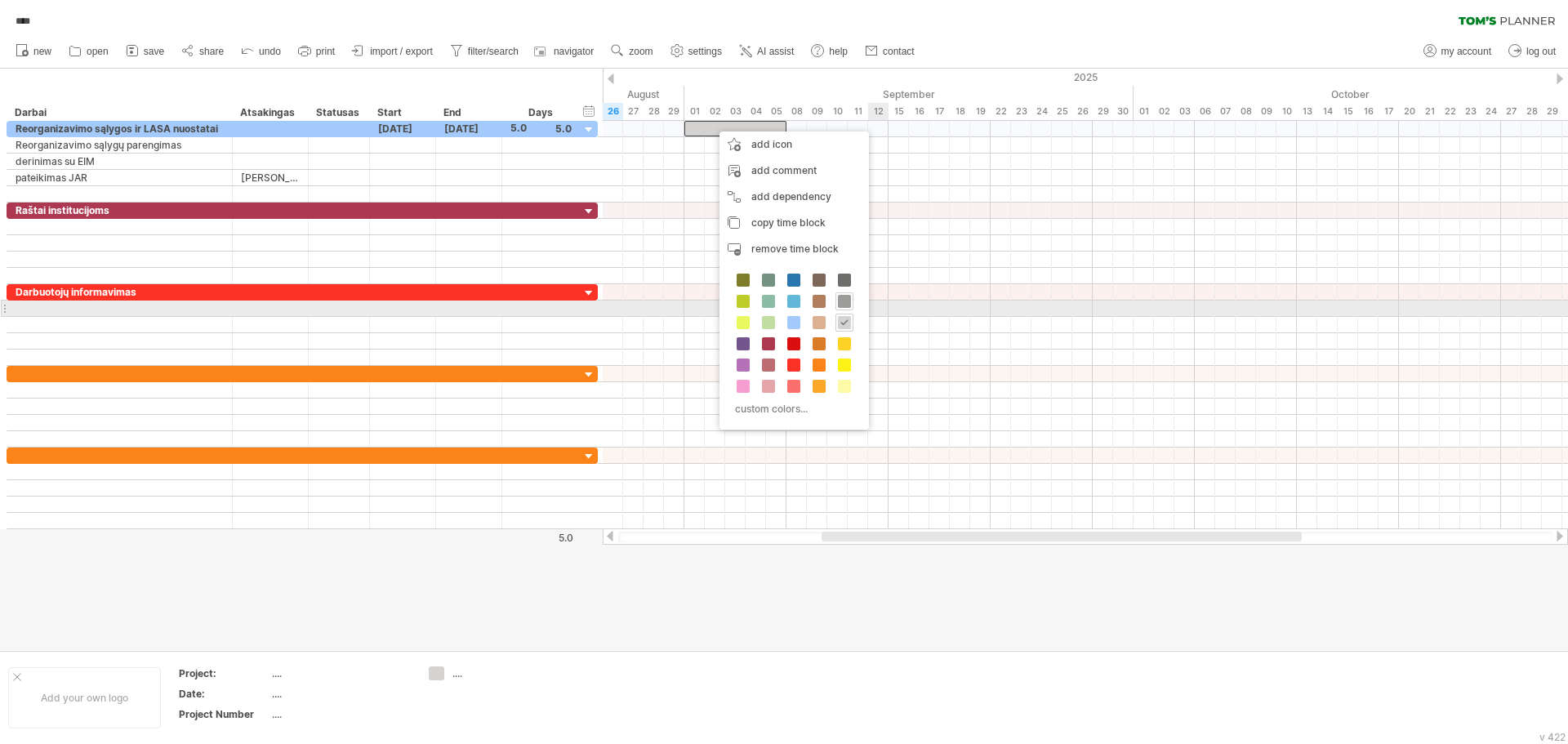
click at [839, 303] on span at bounding box center [845, 301] width 13 height 13
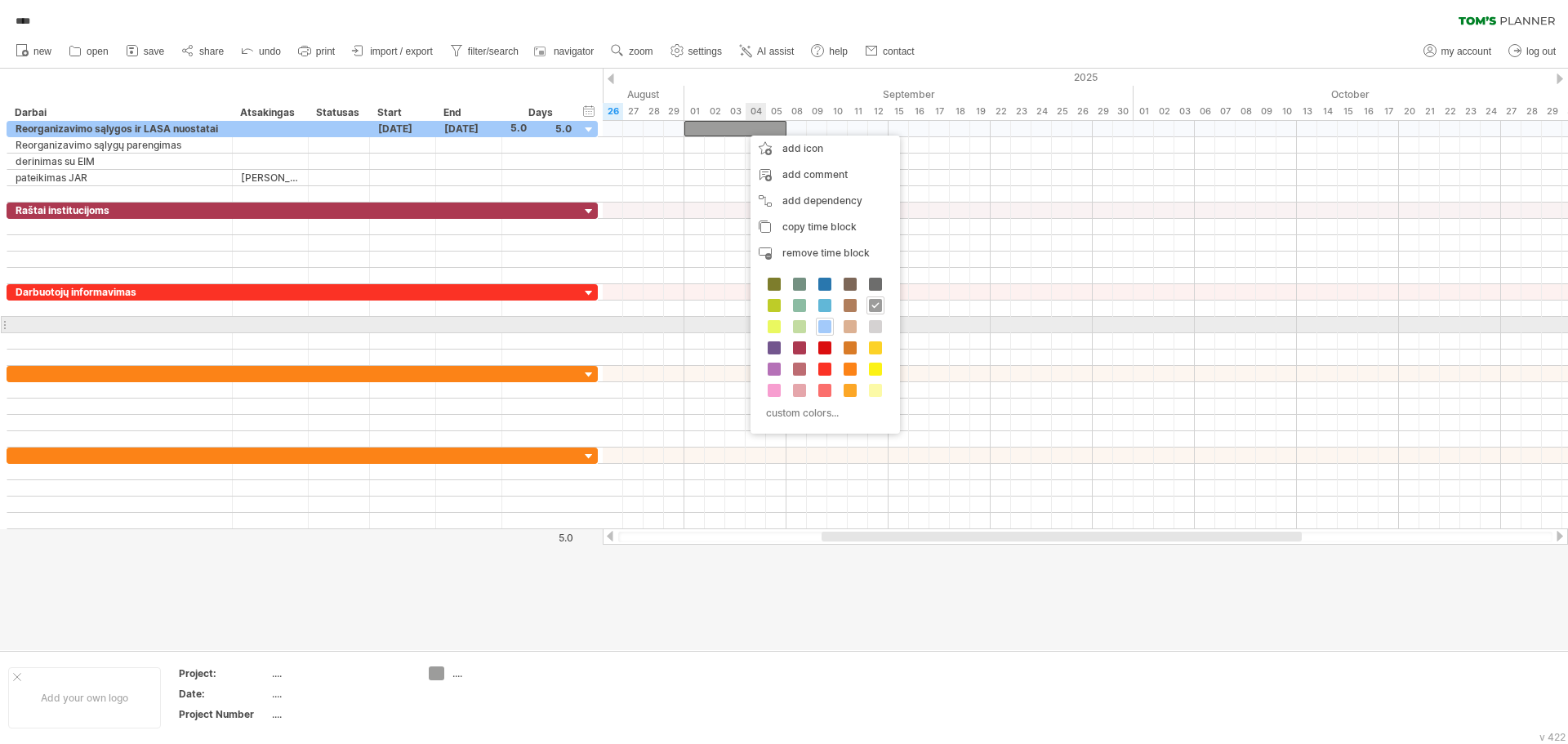
click at [825, 322] on span at bounding box center [825, 326] width 13 height 13
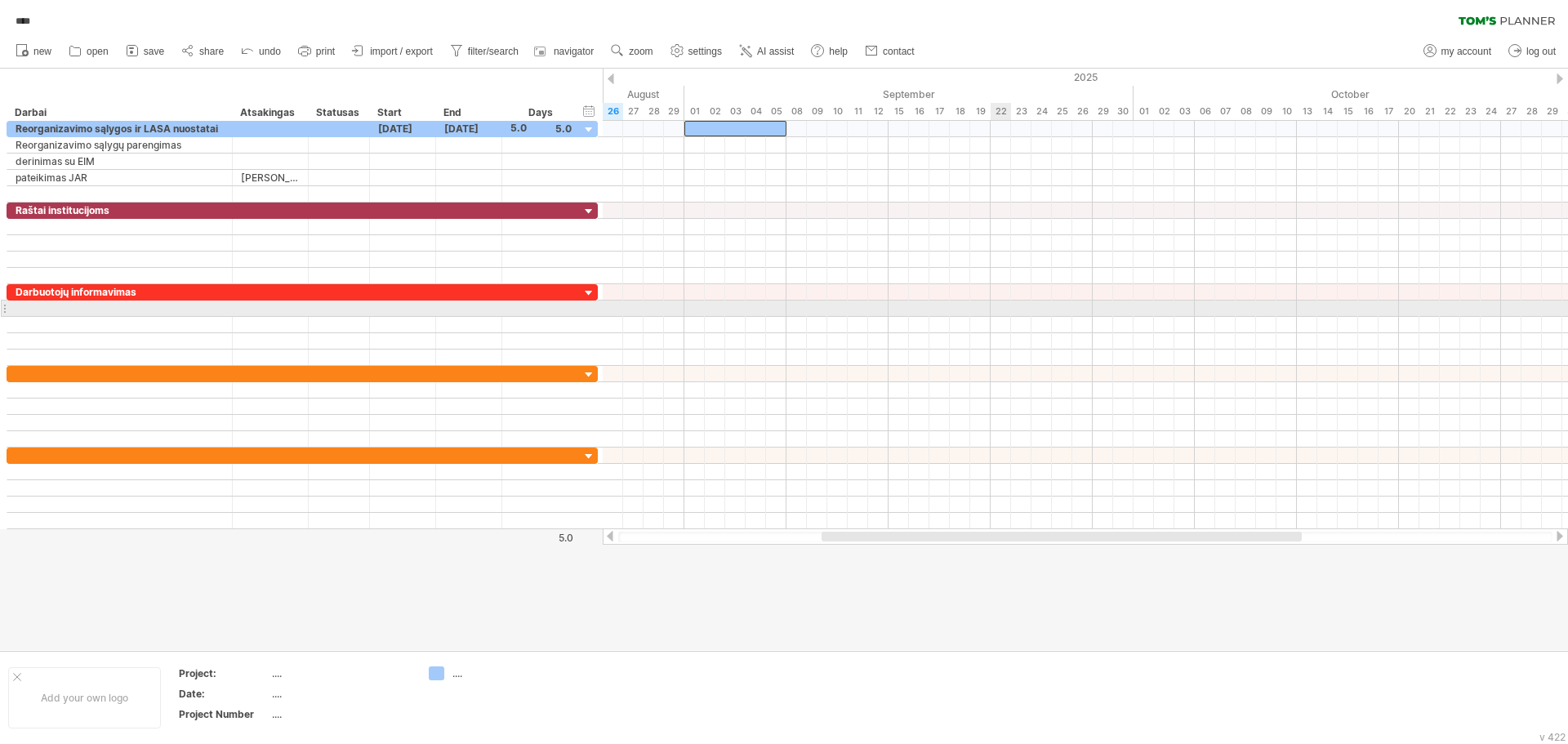
click at [1001, 312] on div at bounding box center [1085, 309] width 965 height 16
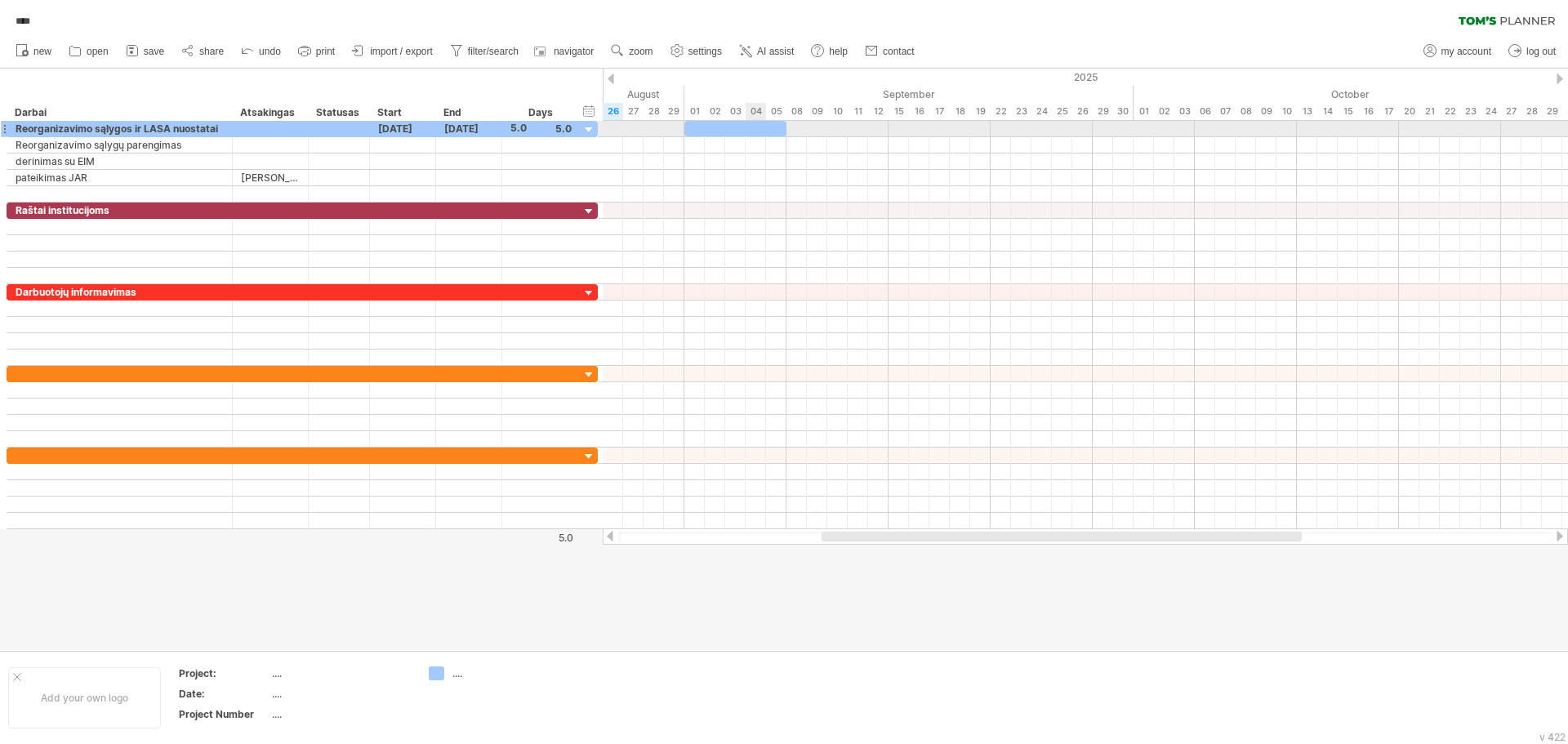
click at [747, 128] on div at bounding box center [736, 128] width 102 height 15
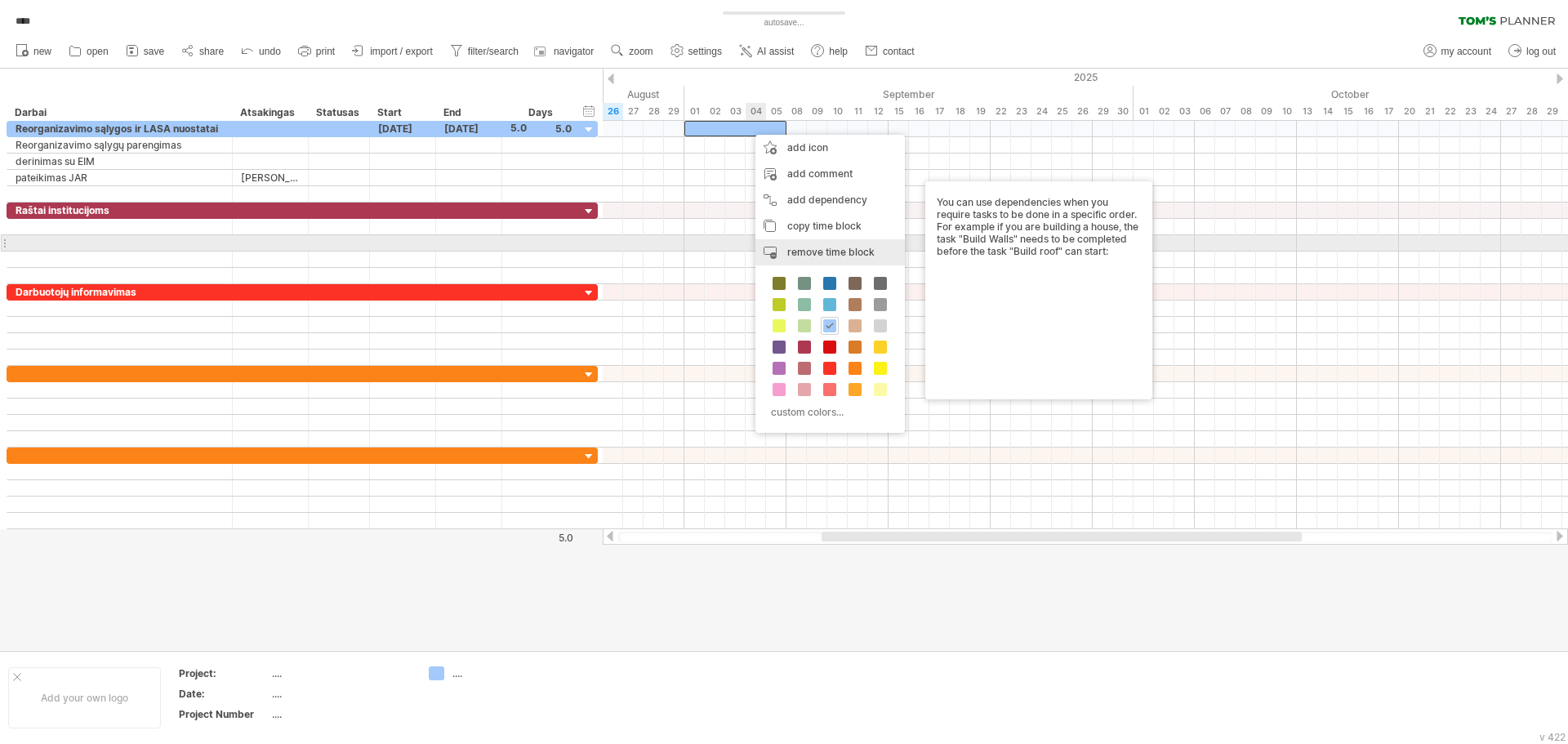
click at [875, 248] on div "remove time block remove selected items" at bounding box center [830, 252] width 149 height 26
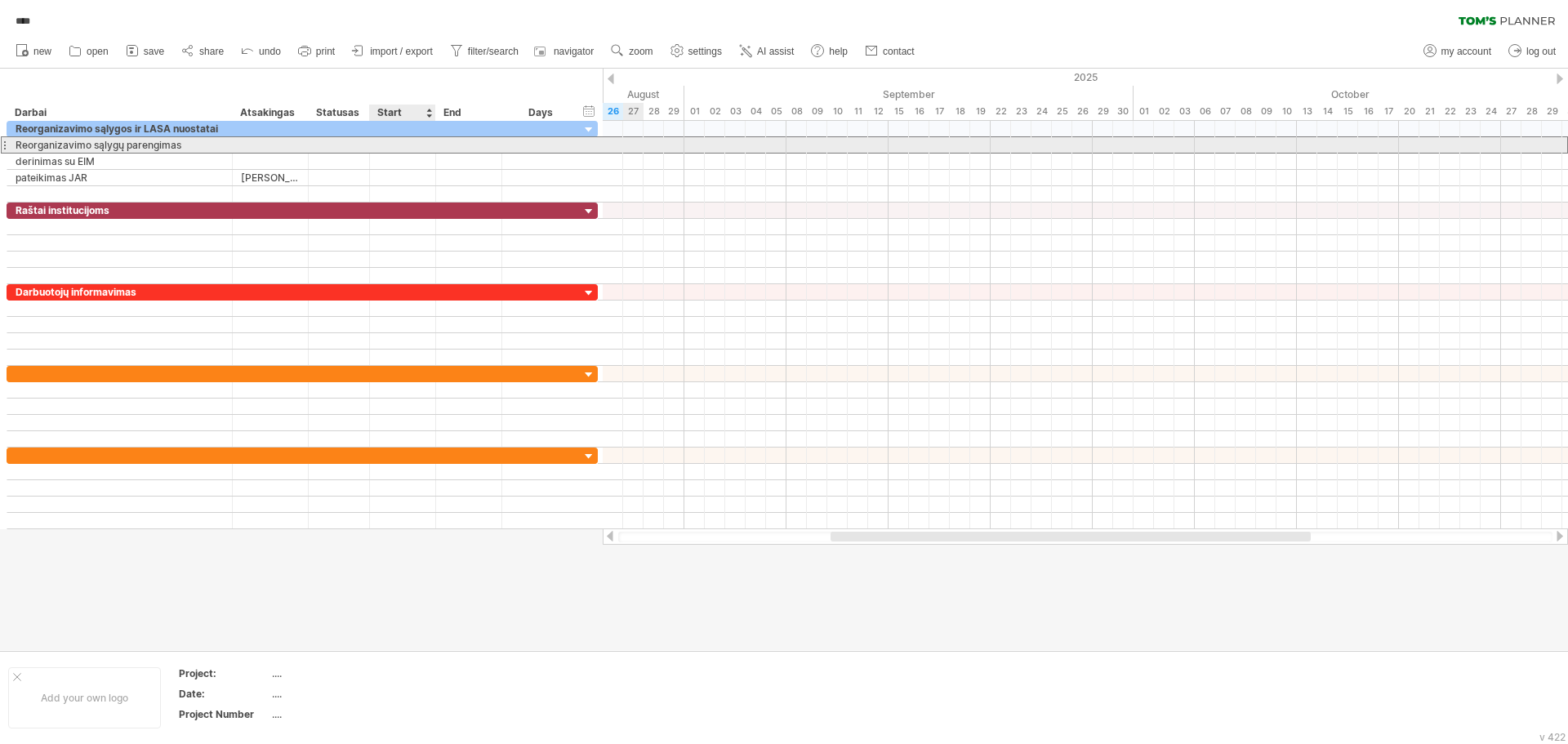
click at [405, 143] on div at bounding box center [403, 145] width 66 height 15
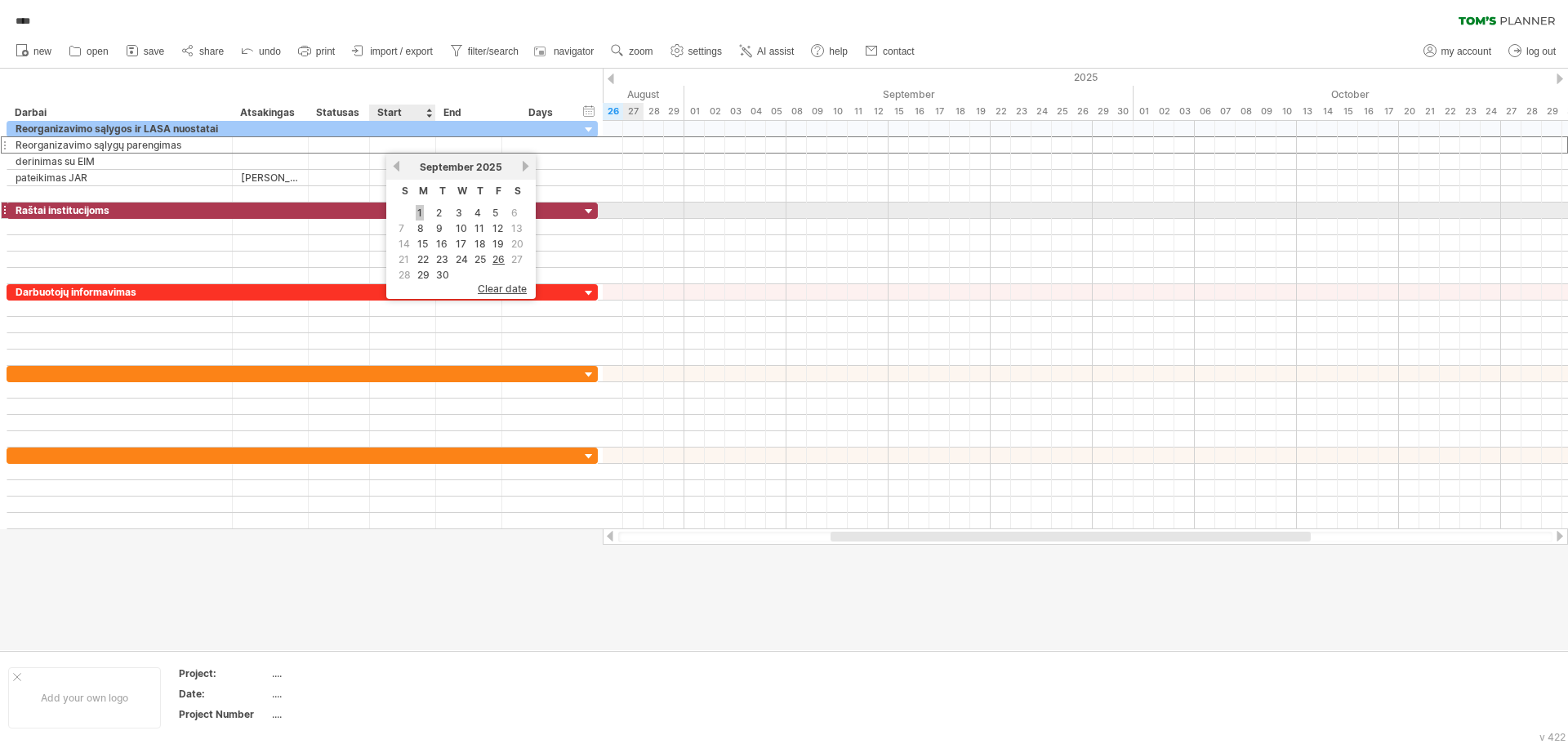
click at [417, 210] on link "1" at bounding box center [419, 212] width 8 height 15
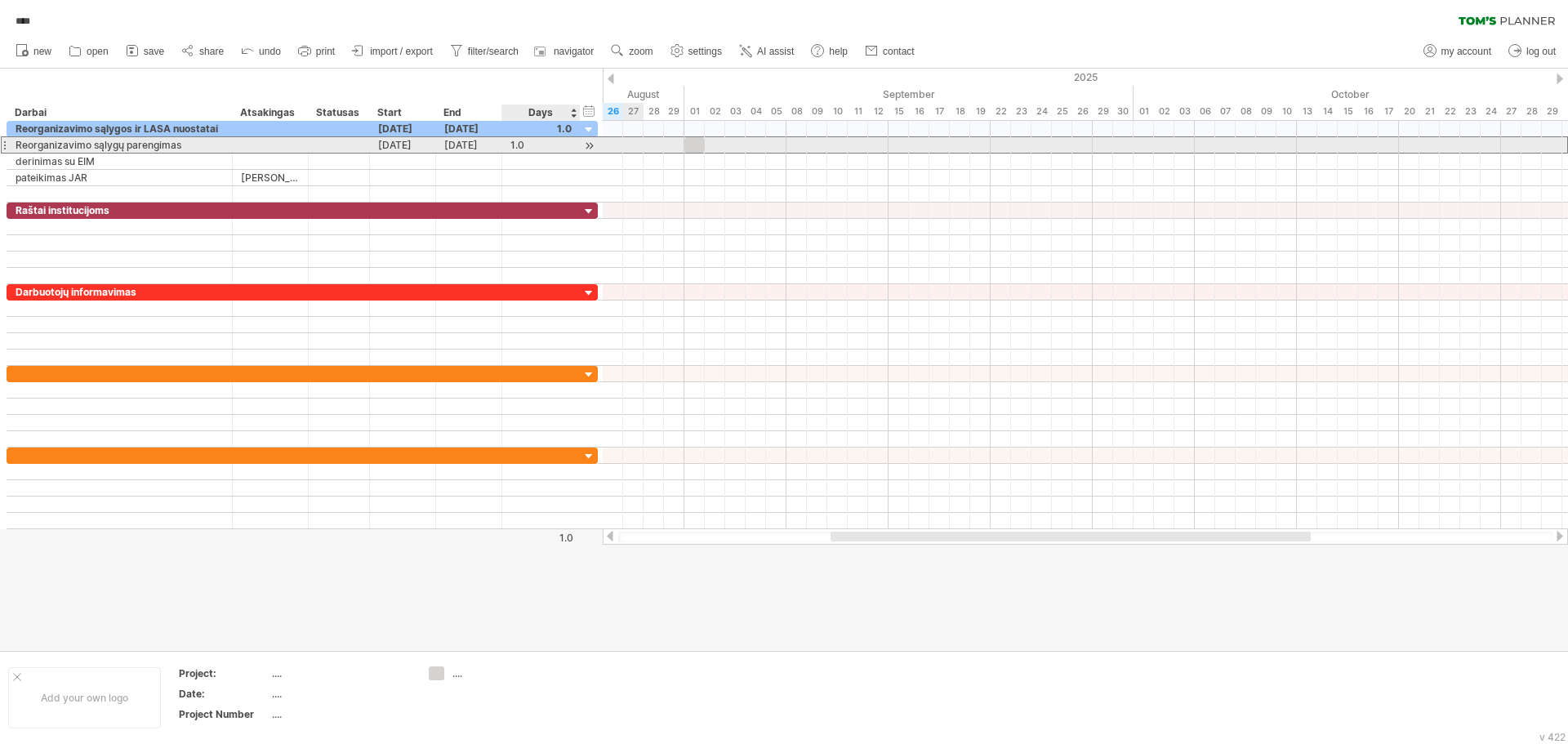
click at [515, 147] on div "1.0" at bounding box center [541, 145] width 62 height 15
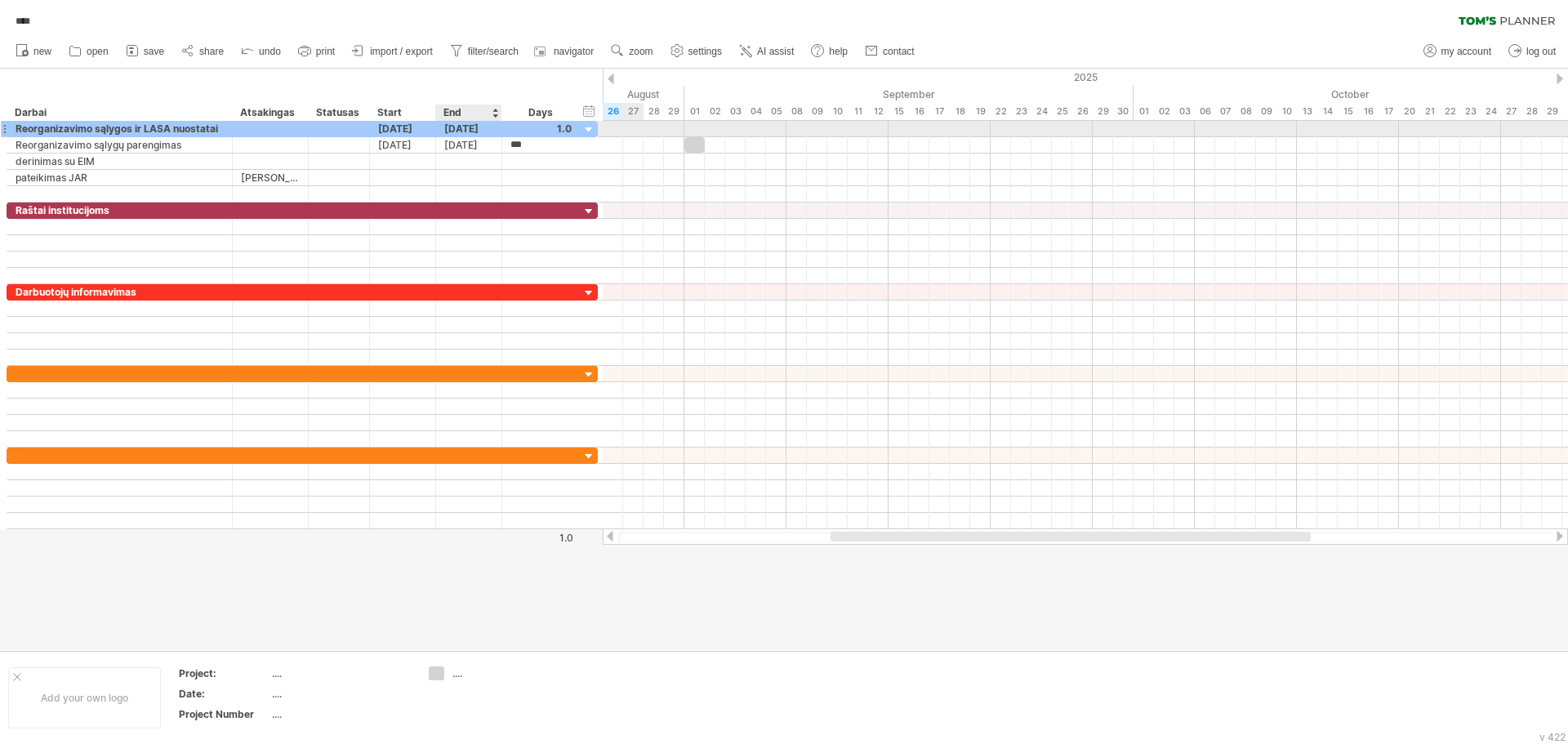
type input "*"
click at [758, 207] on div at bounding box center [1085, 211] width 965 height 16
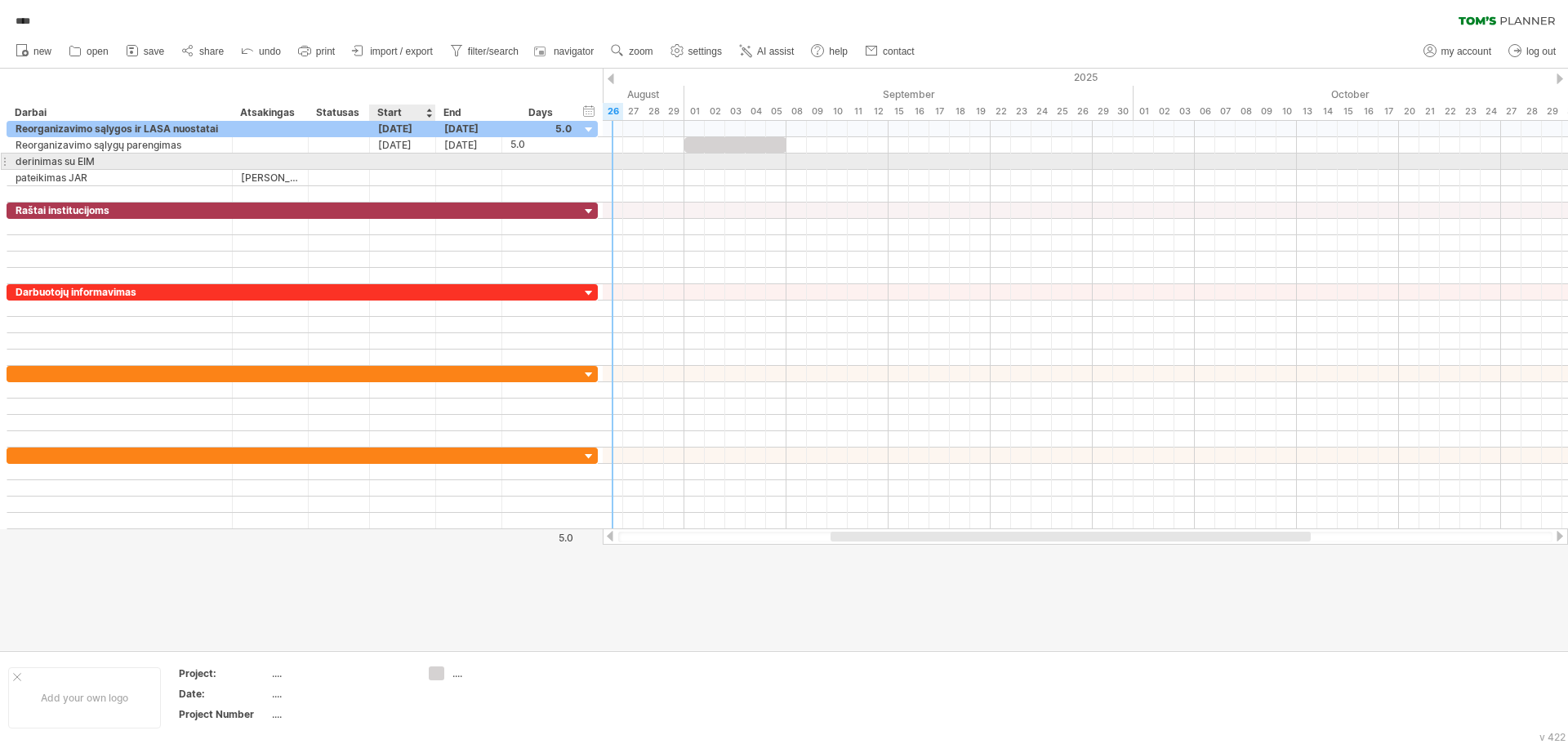
click at [418, 161] on div at bounding box center [403, 161] width 66 height 15
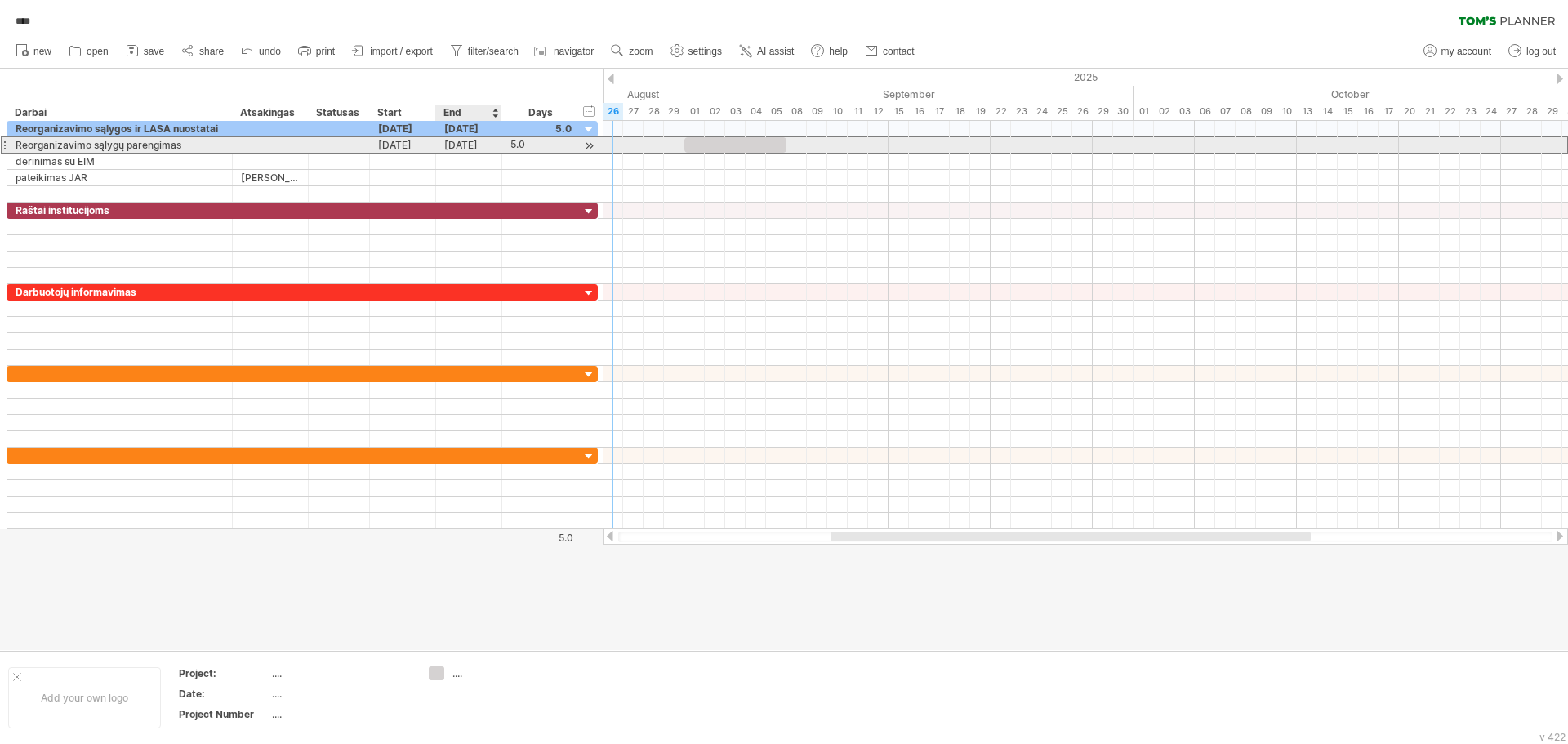
click at [466, 144] on div "[DATE]" at bounding box center [469, 145] width 66 height 15
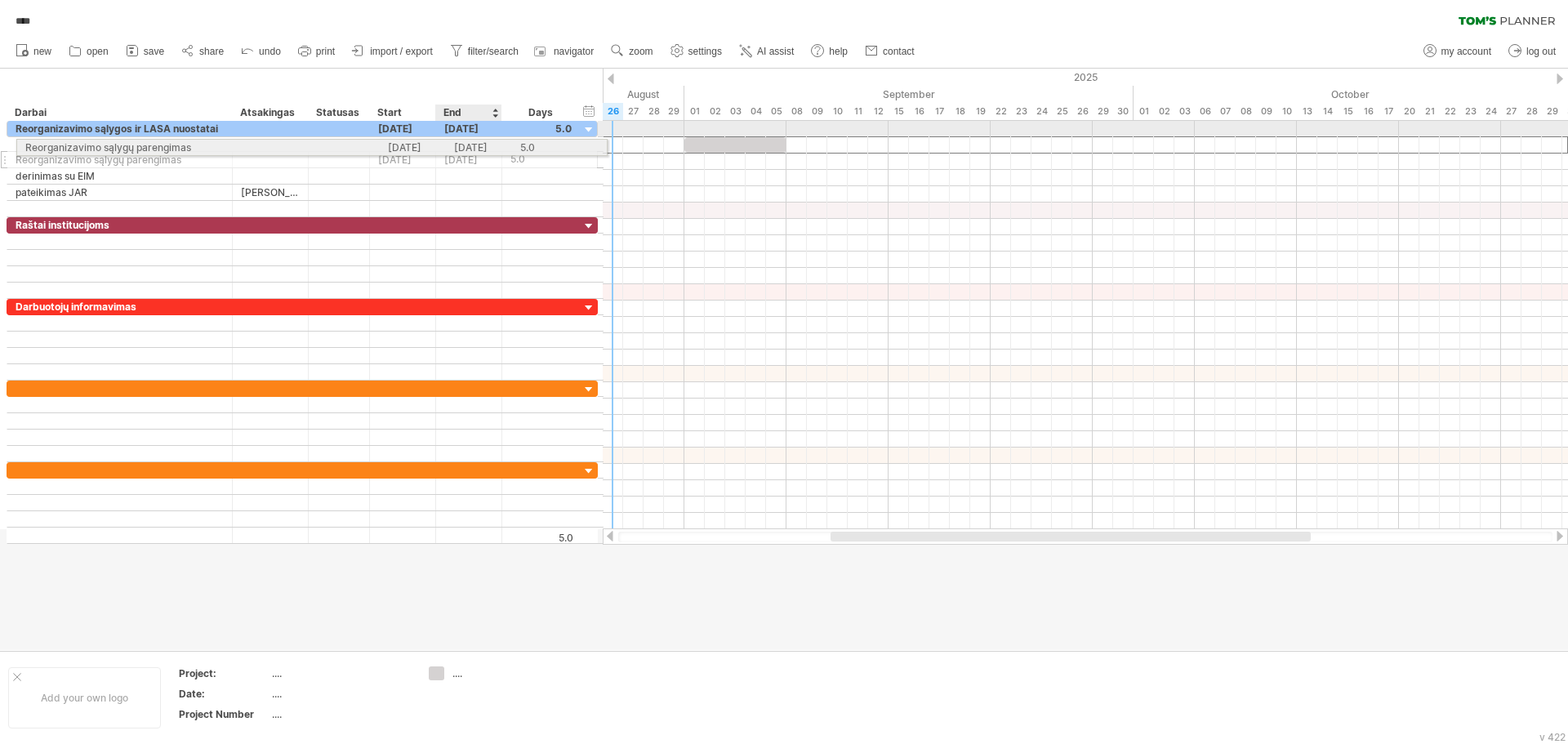
drag, startPoint x: 450, startPoint y: 147, endPoint x: 435, endPoint y: 145, distance: 15.1
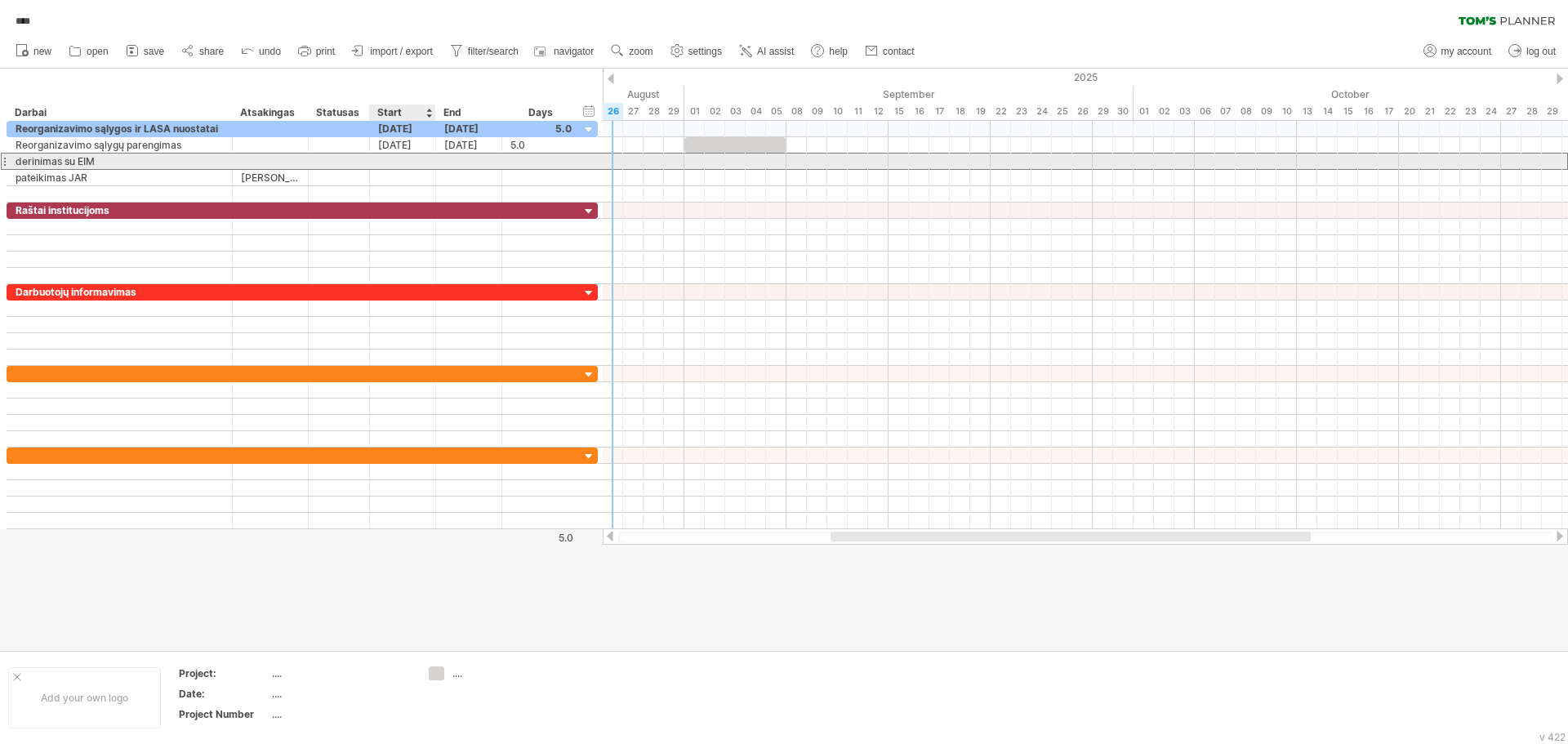
click at [427, 156] on div at bounding box center [403, 161] width 66 height 15
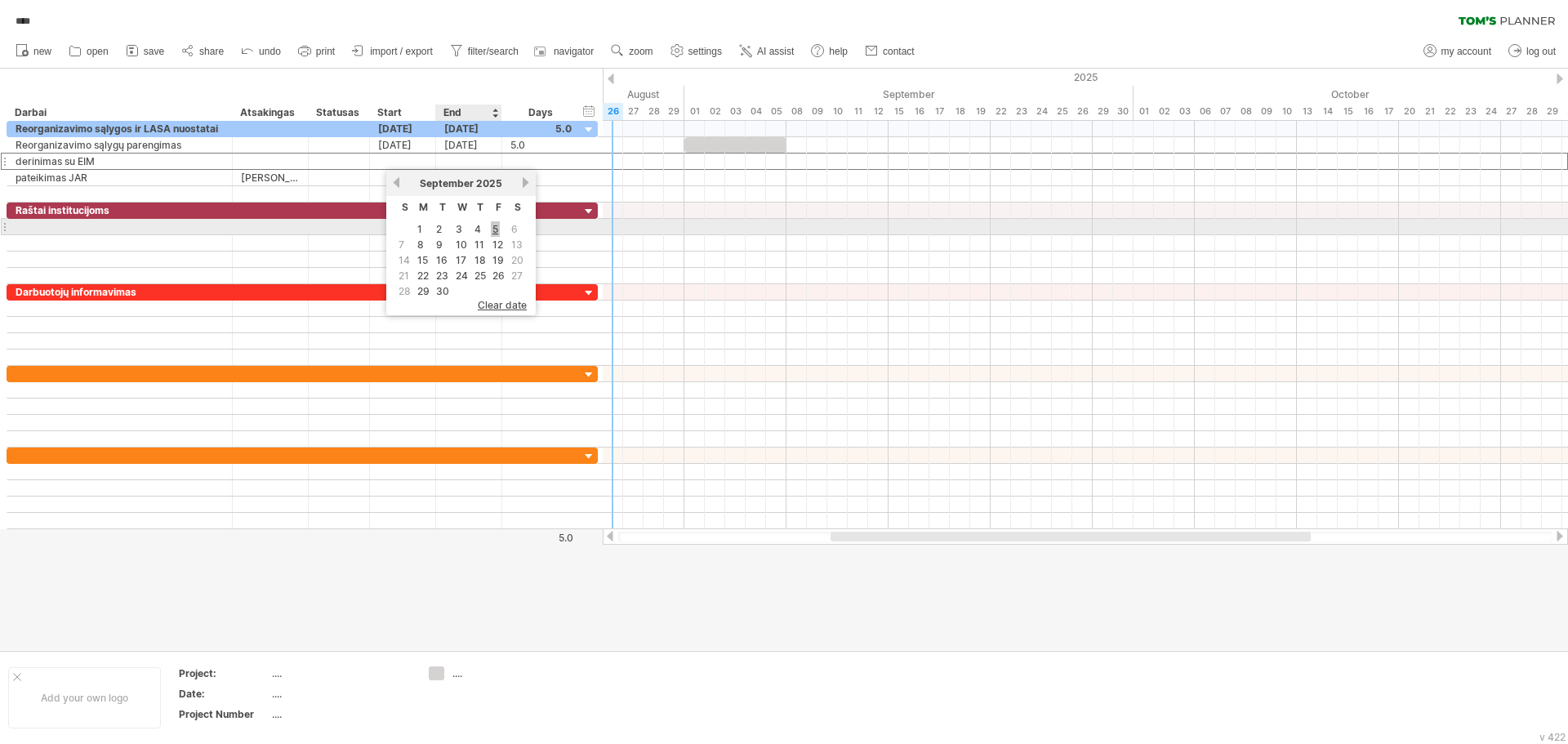
click at [495, 228] on link "5" at bounding box center [495, 229] width 9 height 15
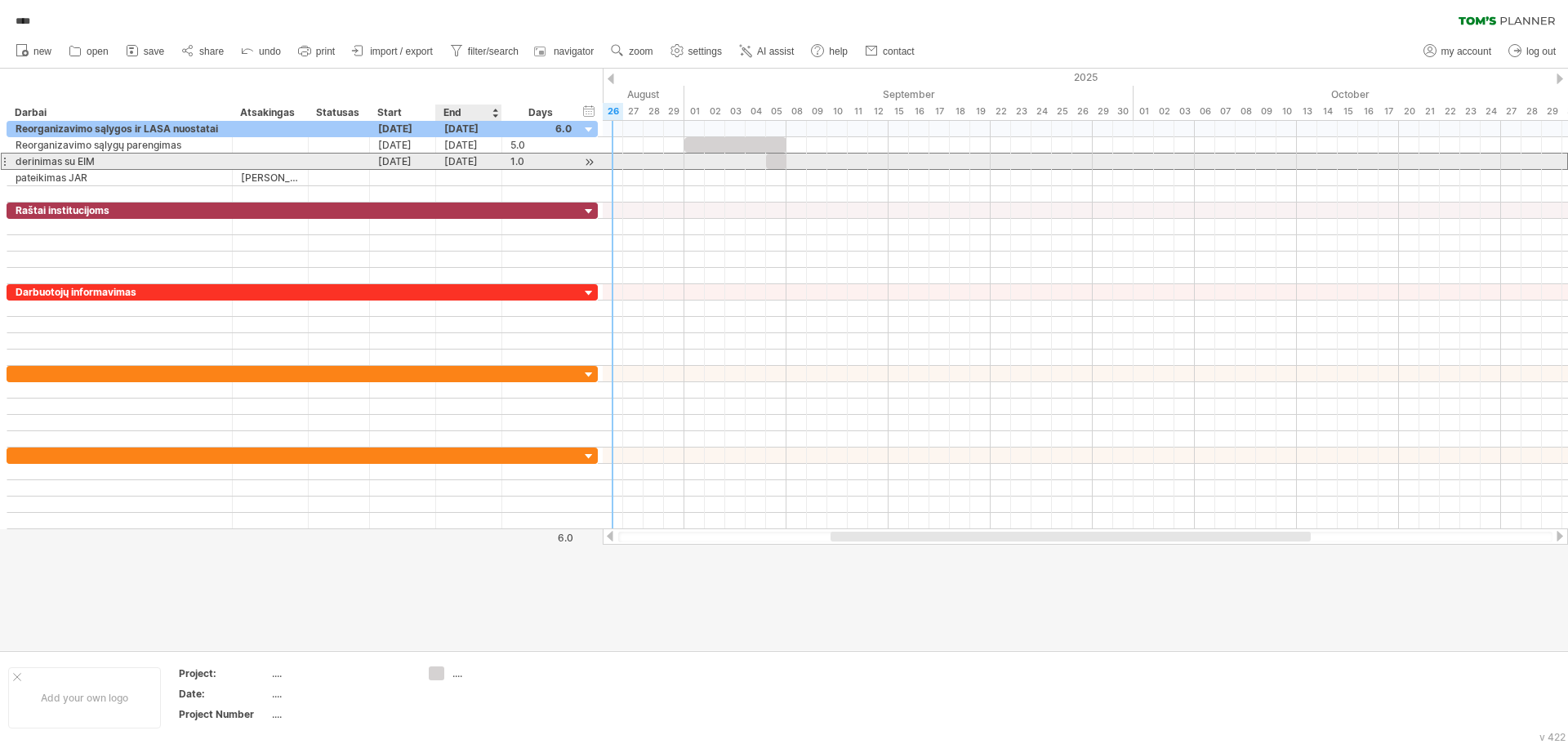
click at [487, 158] on div "[DATE]" at bounding box center [469, 161] width 66 height 15
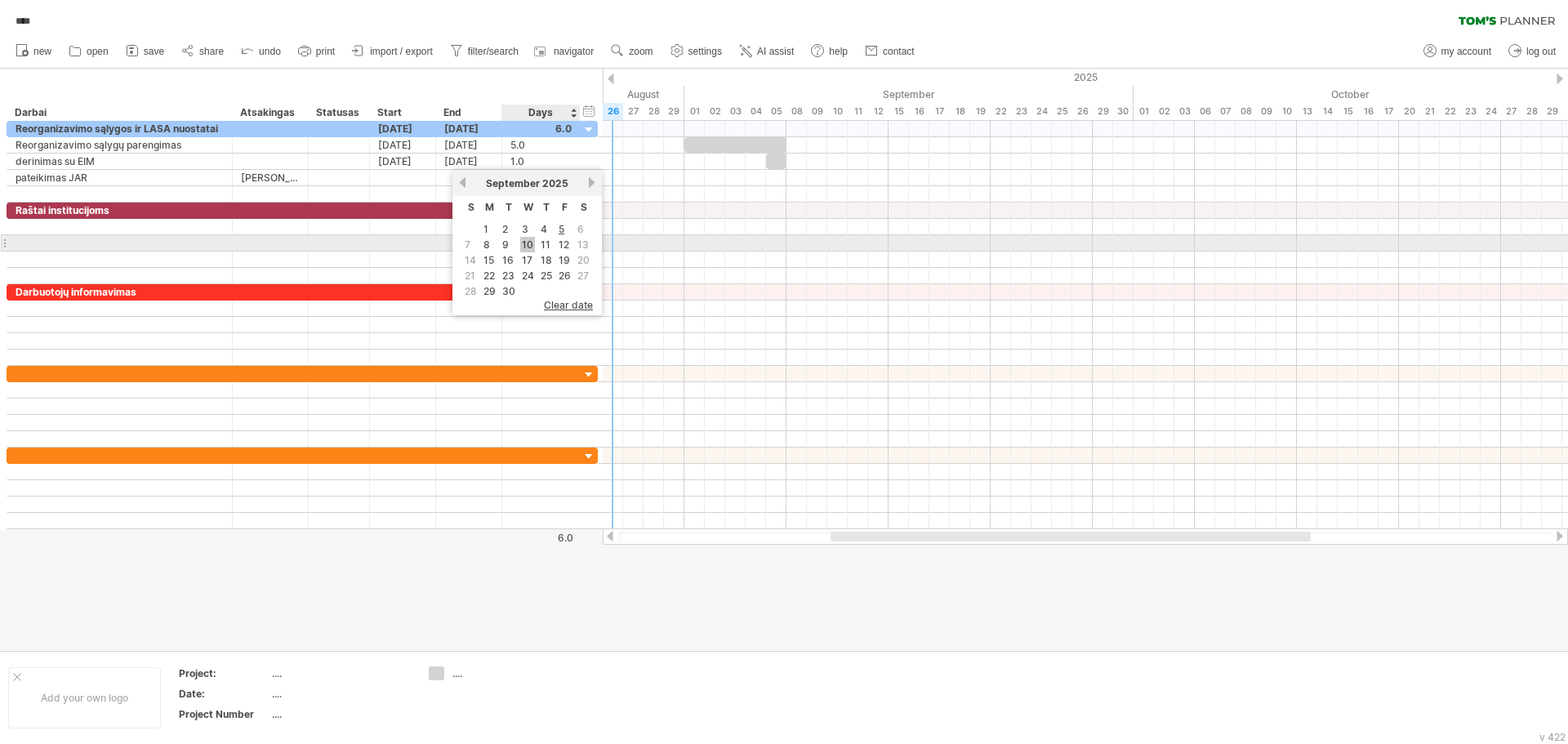
click at [529, 242] on link "10" at bounding box center [527, 244] width 14 height 15
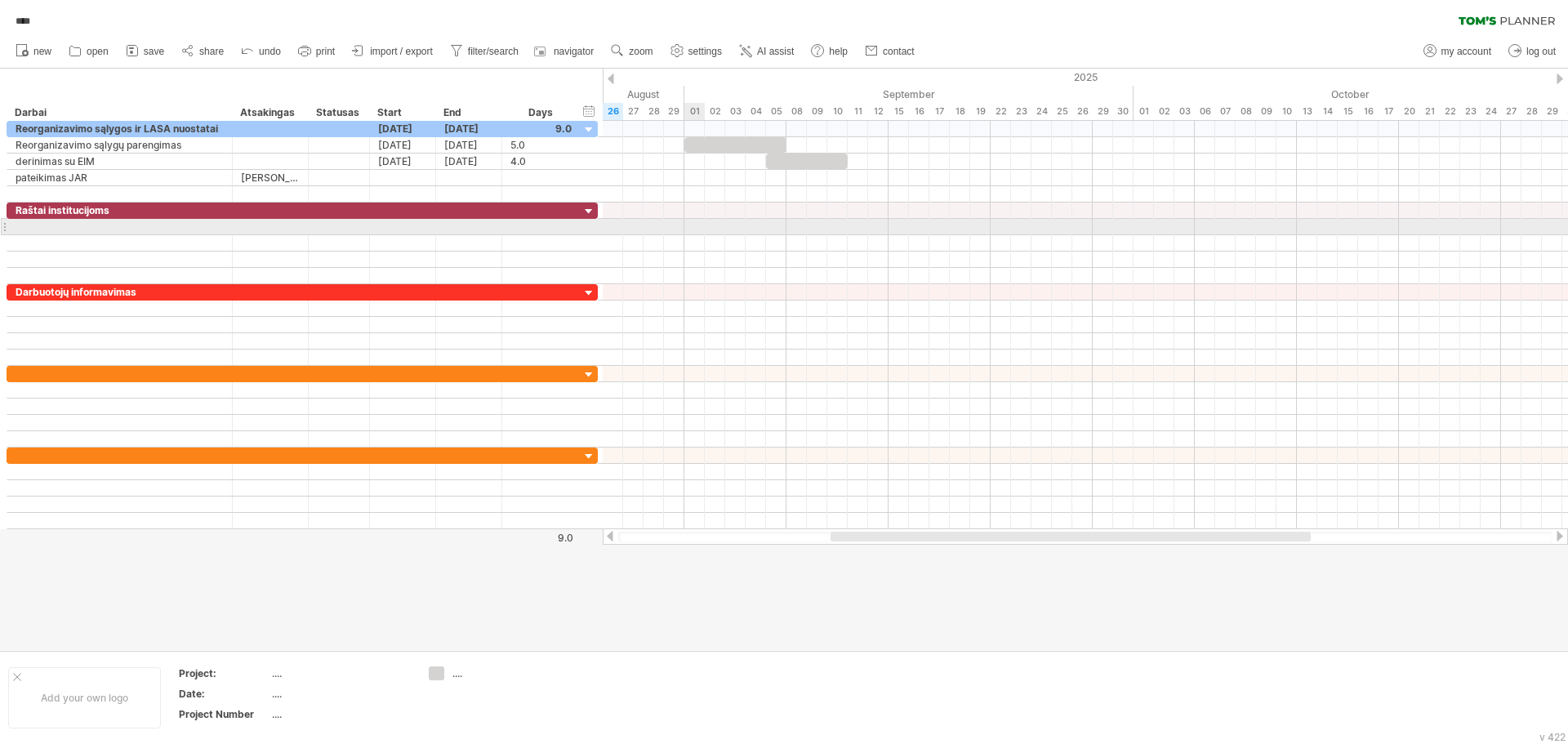
click at [687, 220] on div at bounding box center [1085, 227] width 965 height 16
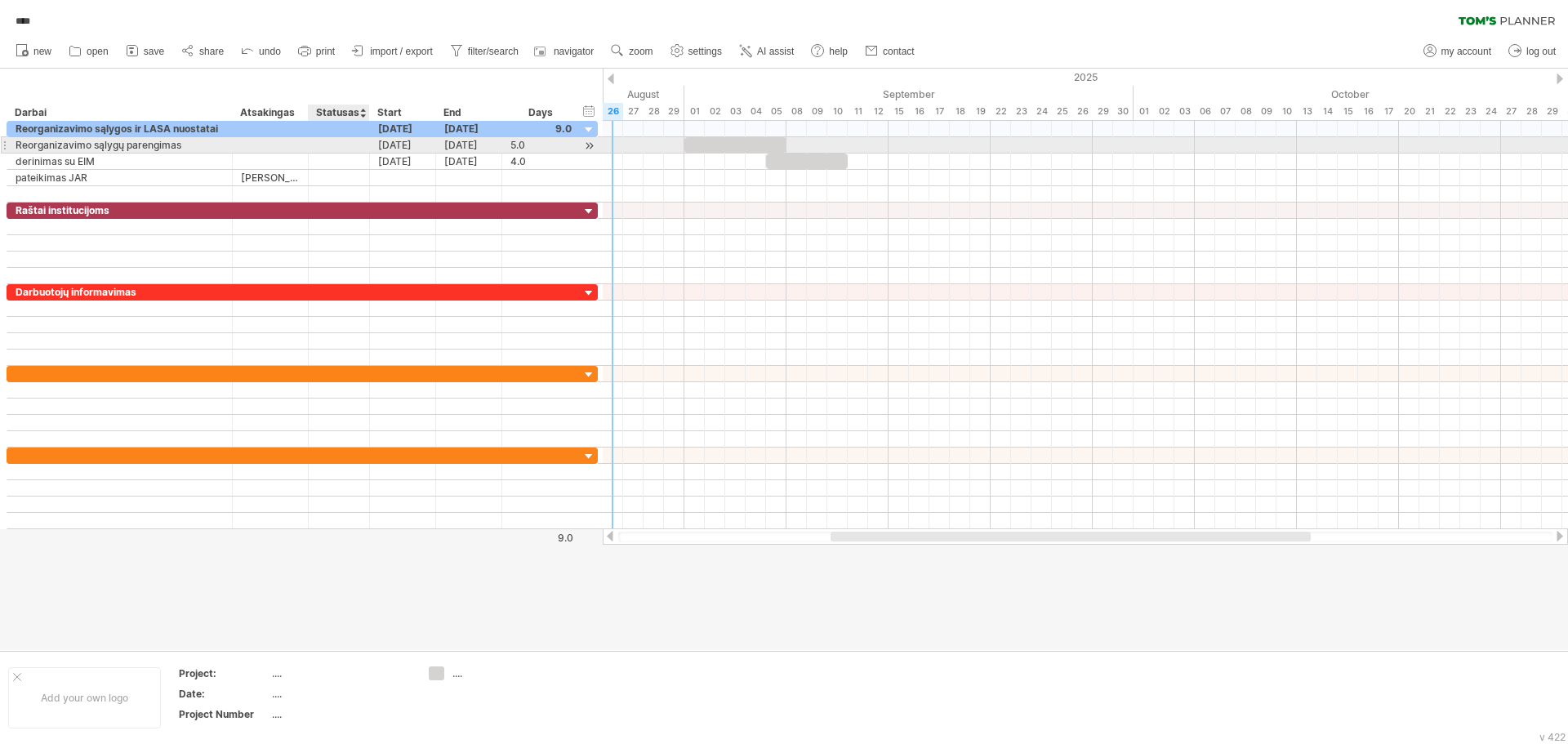
click at [354, 143] on div at bounding box center [339, 145] width 44 height 15
click at [589, 142] on div at bounding box center [589, 146] width 15 height 17
click at [591, 144] on div at bounding box center [589, 146] width 15 height 17
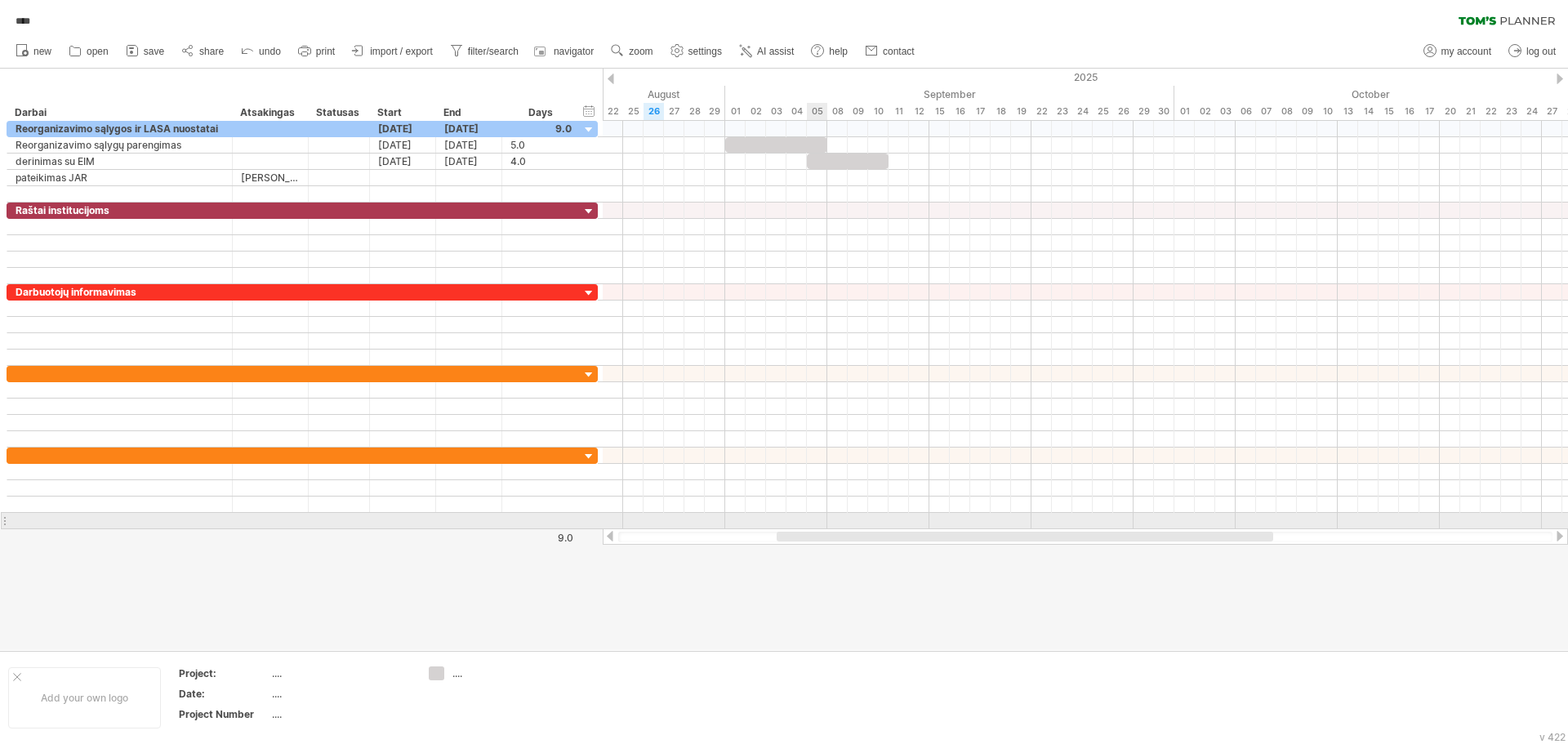
drag, startPoint x: 869, startPoint y: 532, endPoint x: 818, endPoint y: 522, distance: 52.0
click at [818, 522] on div "Trying to reach [DOMAIN_NAME] Connected again... 0% autosave... **** clear filt…" at bounding box center [784, 372] width 1568 height 744
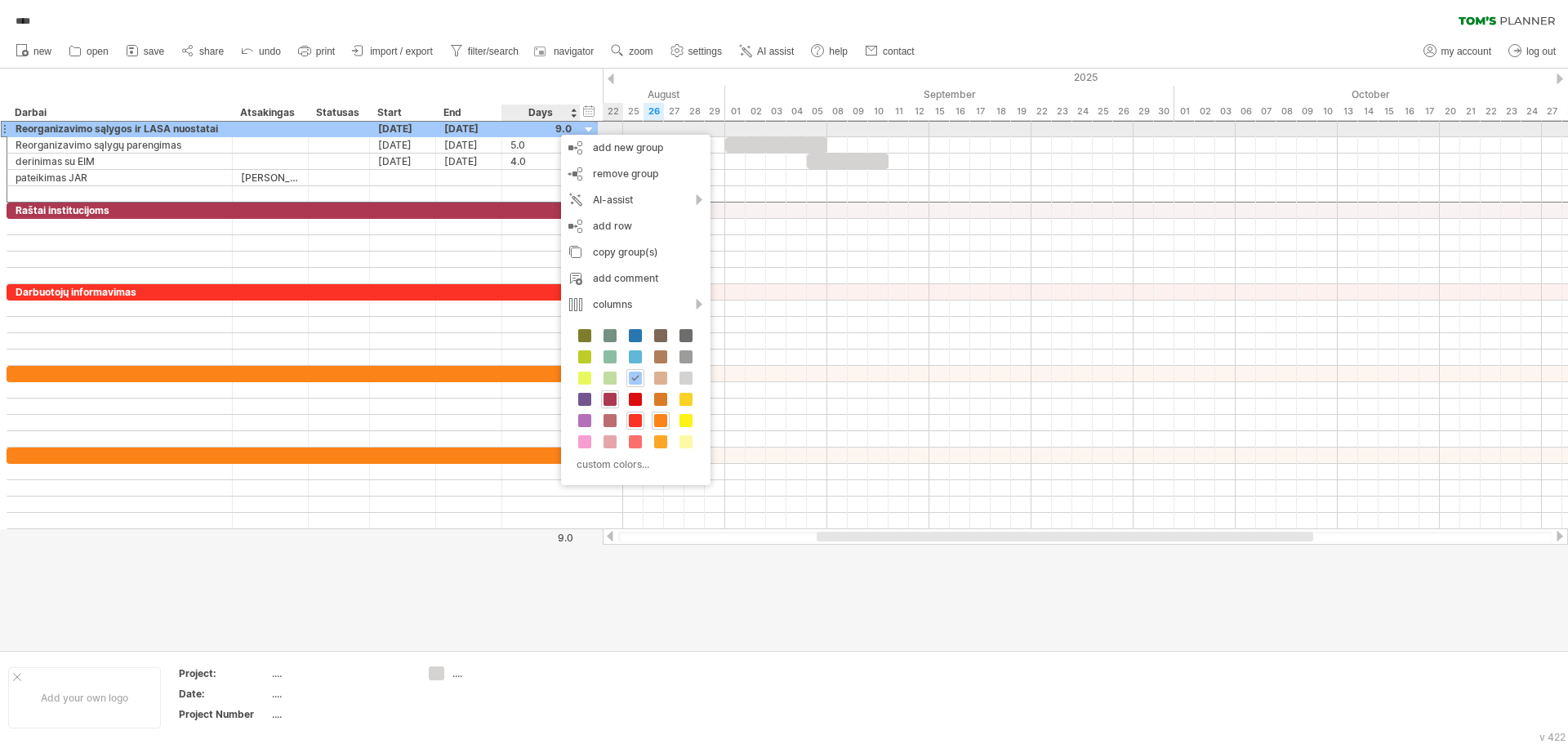
click at [543, 131] on div at bounding box center [541, 128] width 62 height 15
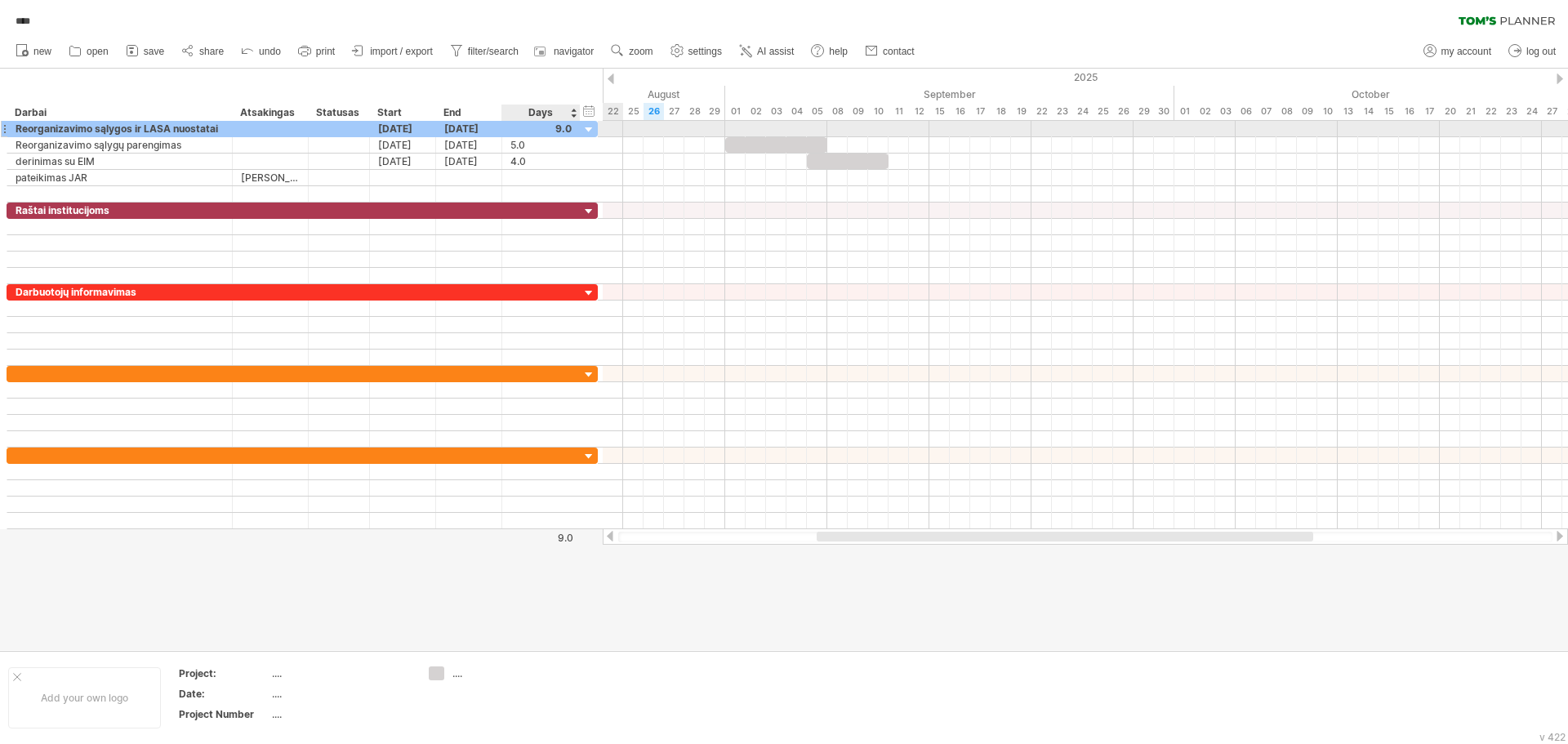
click at [569, 125] on div at bounding box center [541, 128] width 62 height 15
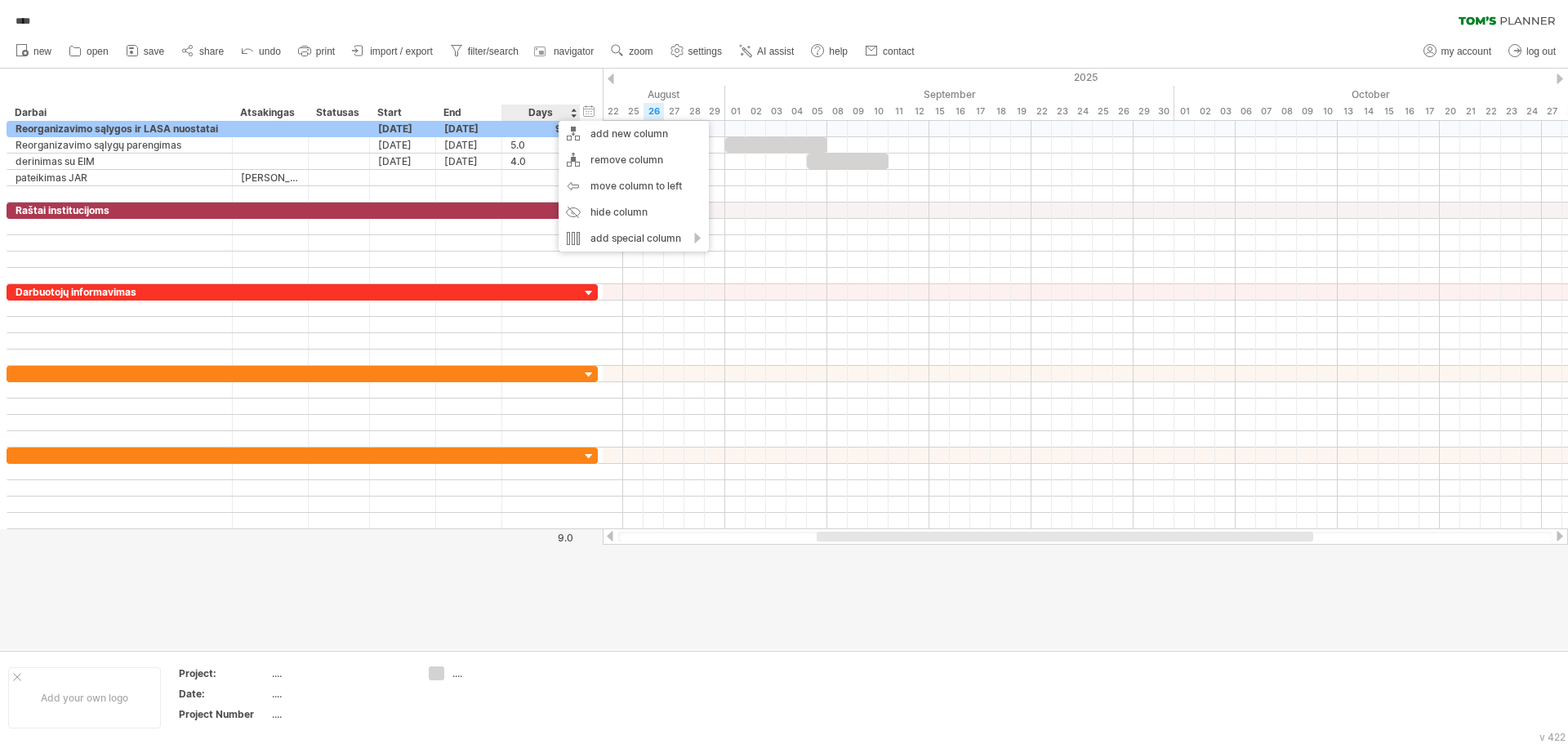
click at [554, 109] on div "Days" at bounding box center [540, 113] width 78 height 16
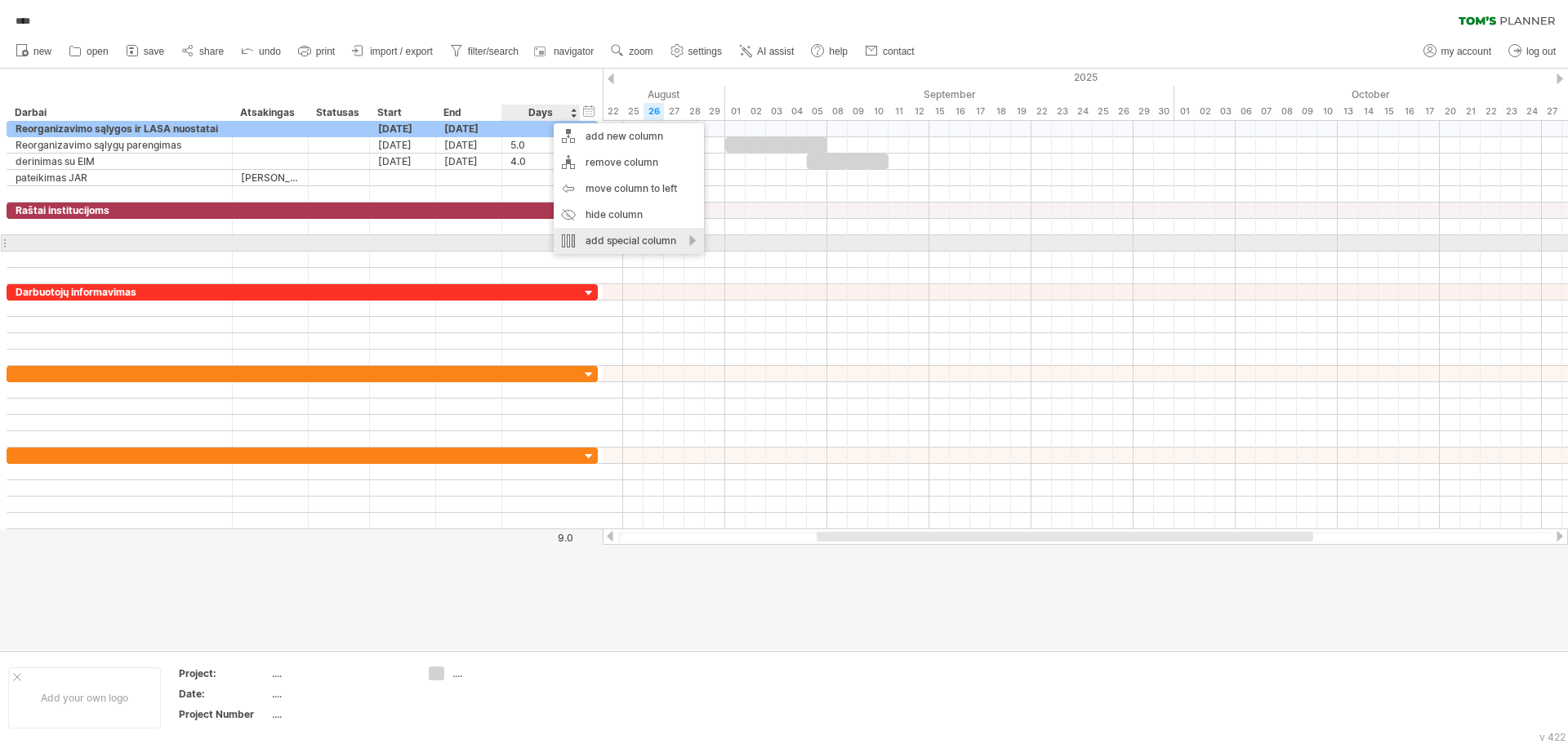
click at [688, 240] on div "add special column" at bounding box center [629, 241] width 150 height 26
click at [690, 240] on div "add special column" at bounding box center [629, 241] width 150 height 26
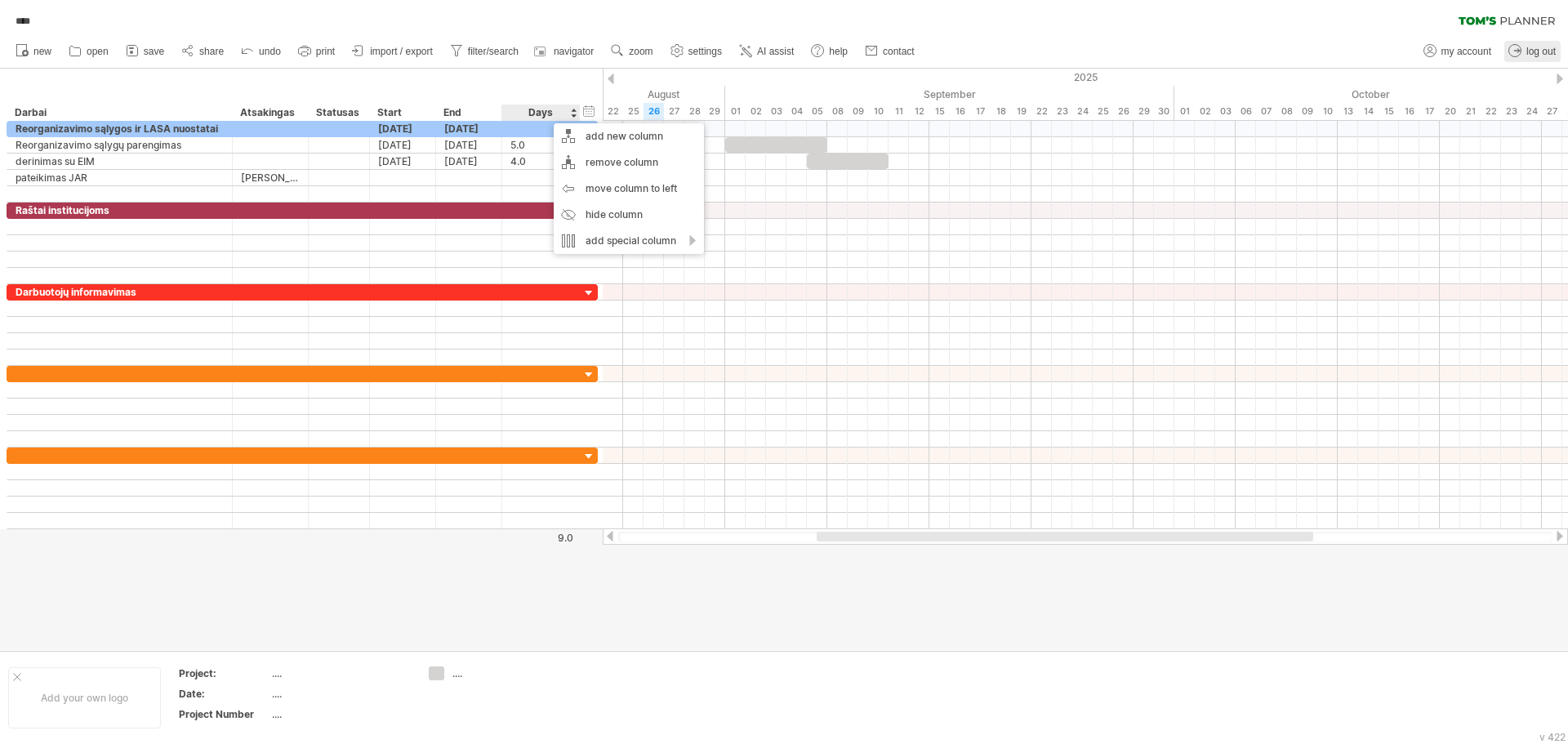
click at [1526, 53] on link "log out" at bounding box center [1532, 52] width 56 height 21
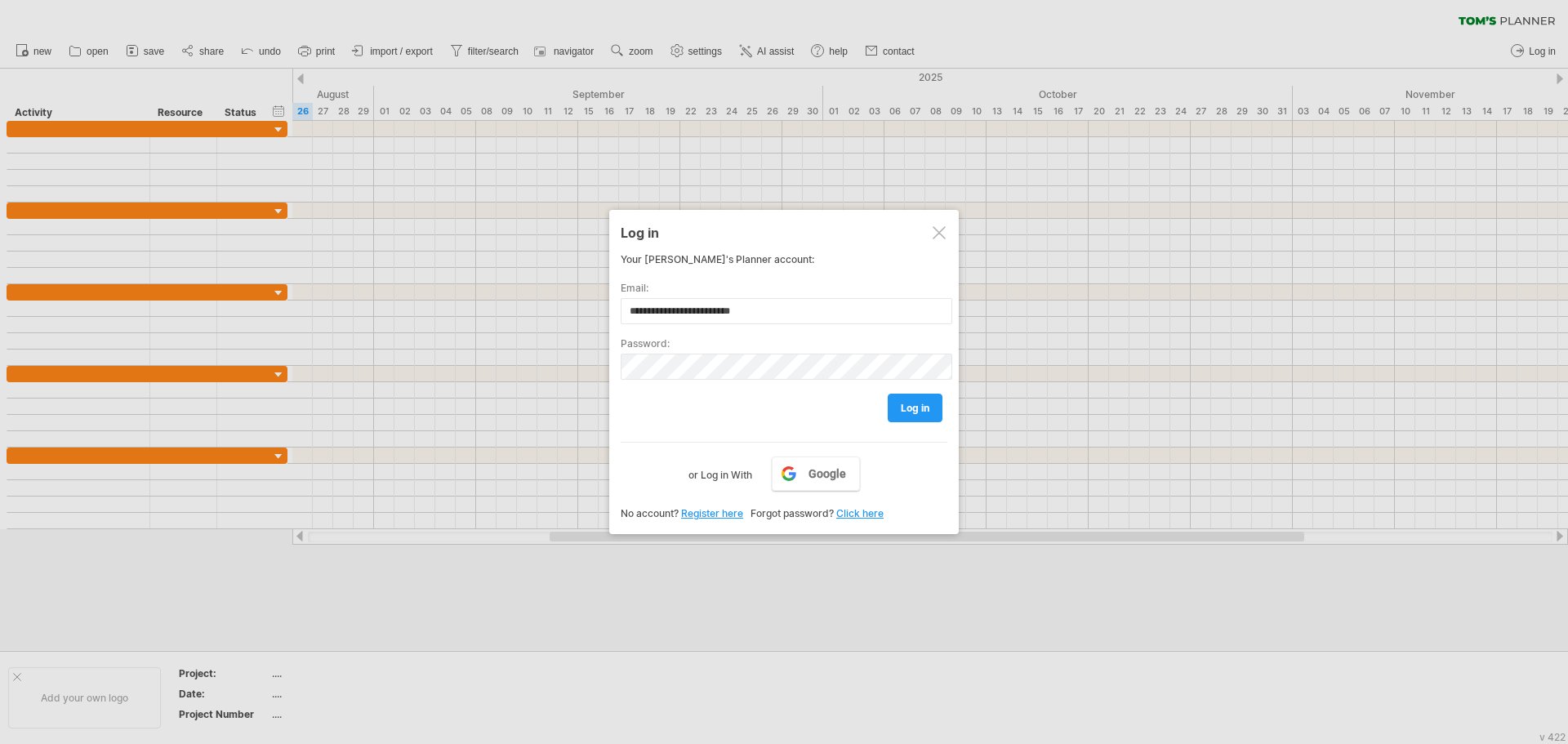
click at [936, 226] on div at bounding box center [940, 232] width 13 height 13
